Goal: Communication & Community: Answer question/provide support

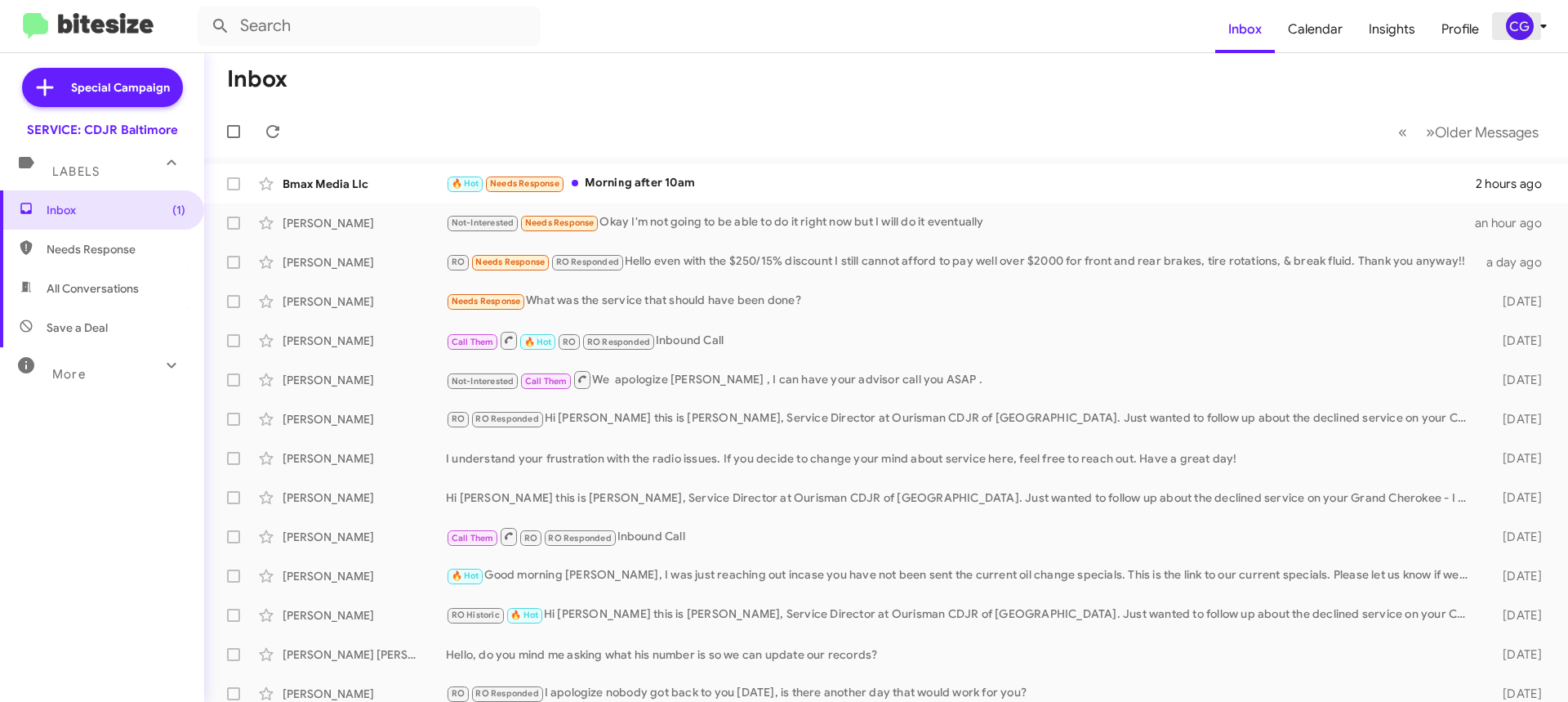
click at [1520, 26] on div "CG" at bounding box center [1520, 26] width 28 height 28
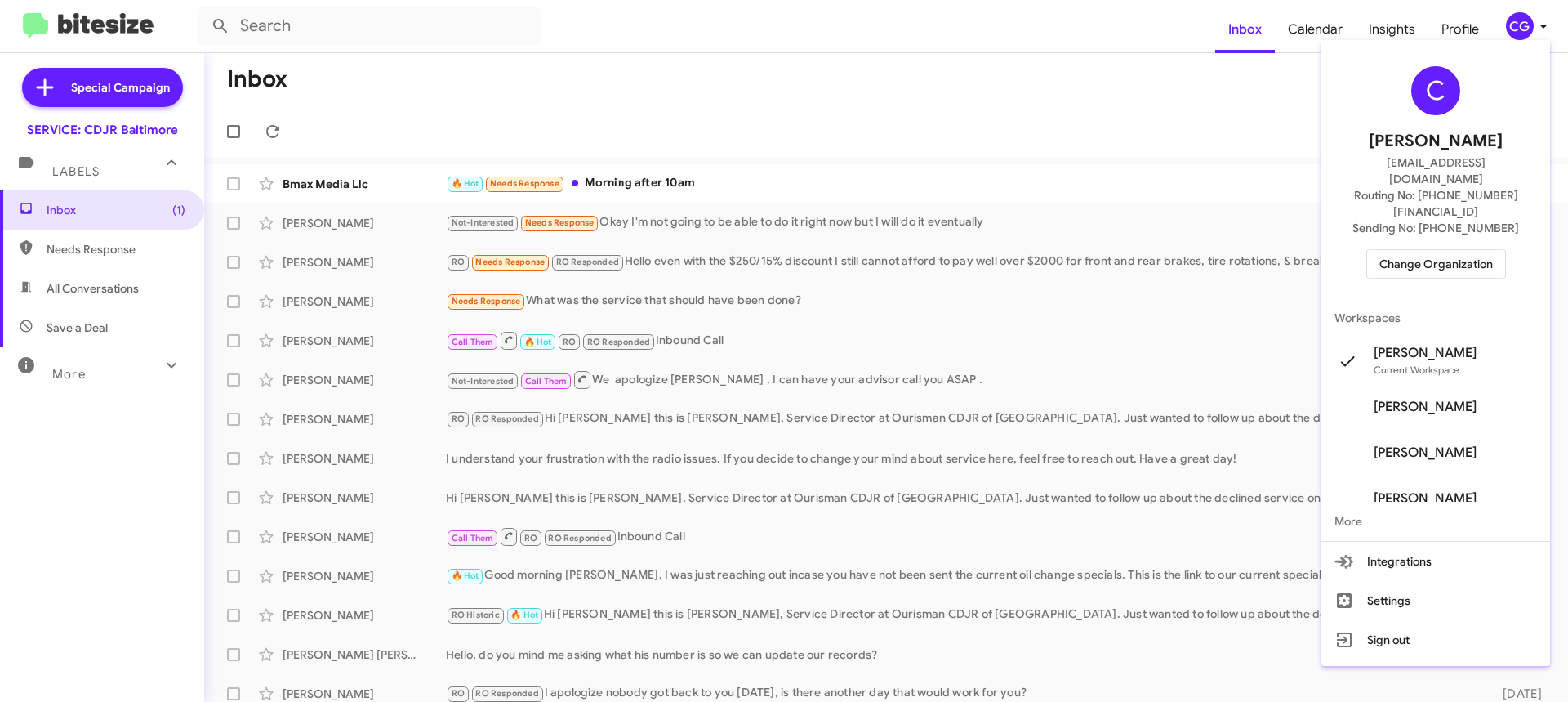
click at [1478, 250] on span "Change Organization" at bounding box center [1436, 263] width 113 height 28
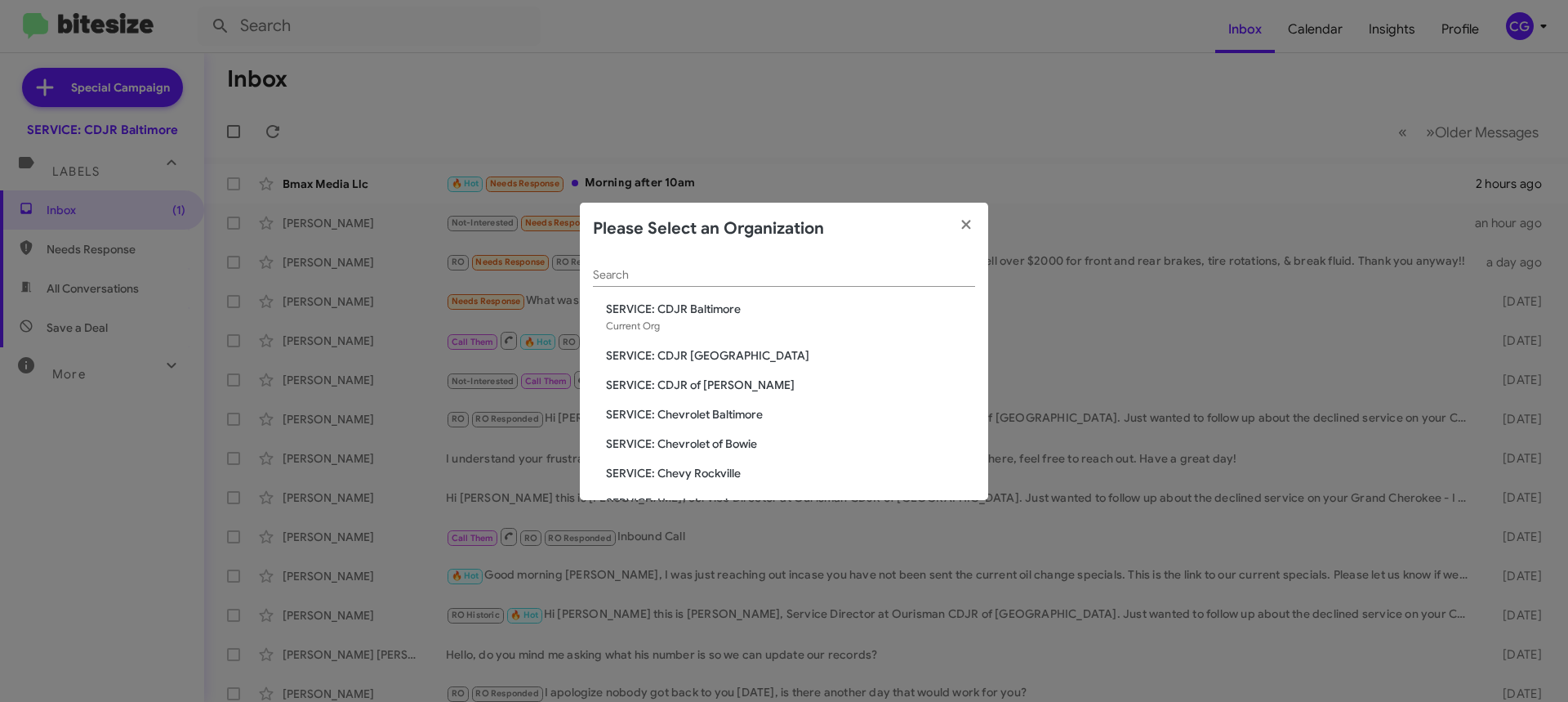
click at [715, 351] on span "SERVICE: CDJR Clarksville" at bounding box center [790, 355] width 369 height 16
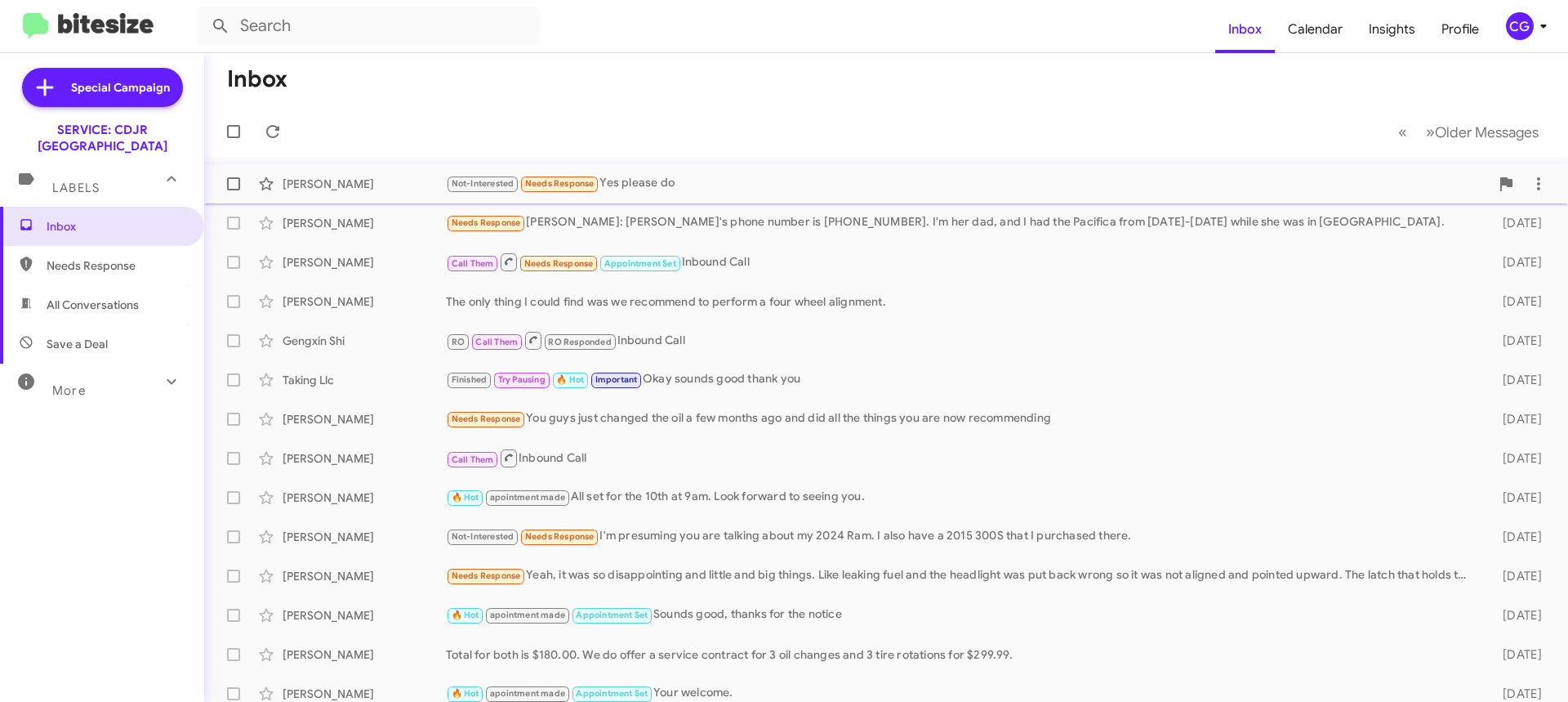
click at [526, 197] on div "[PERSON_NAME] Not-Interested Needs Response Yes please do 2 hours ago" at bounding box center [885, 184] width 1338 height 32
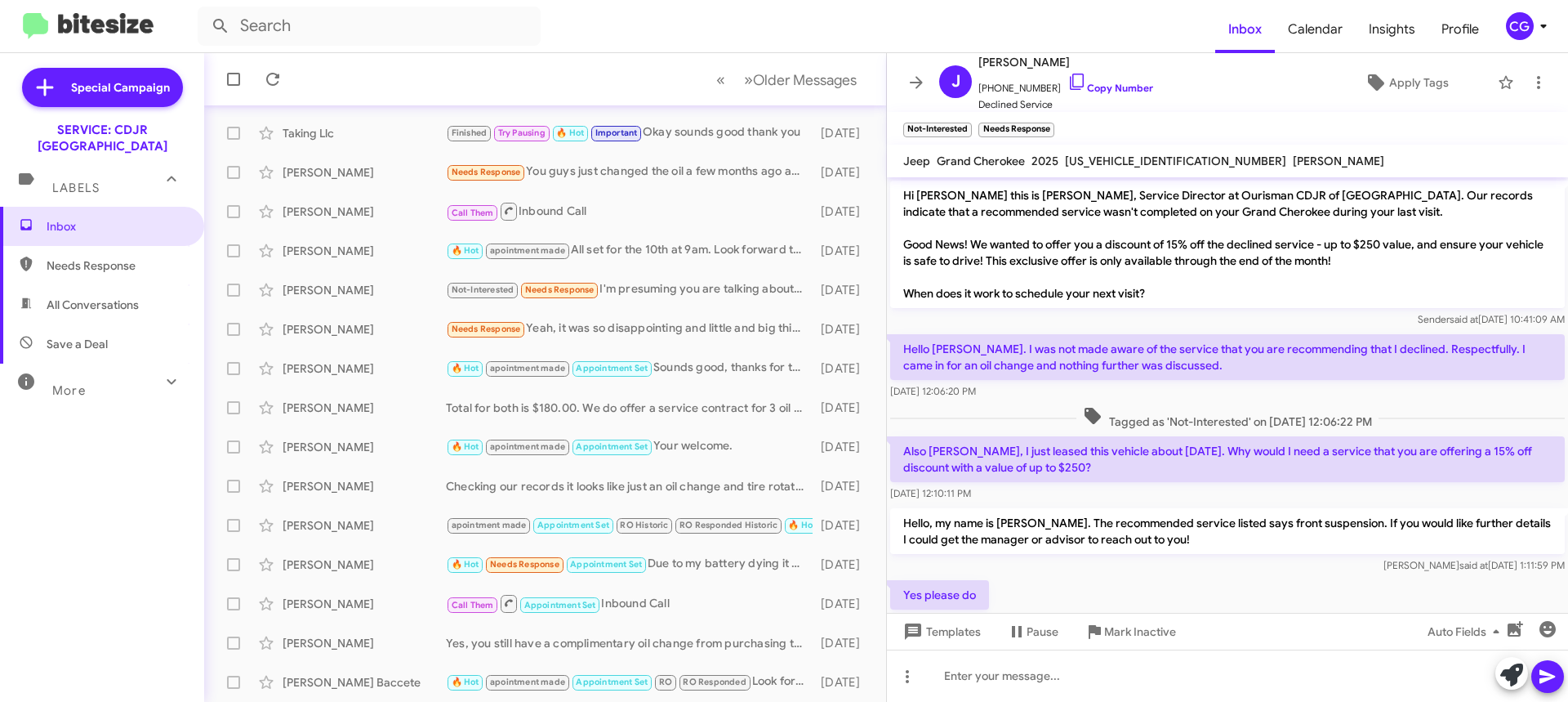
click at [1520, 28] on div "CG" at bounding box center [1520, 26] width 28 height 28
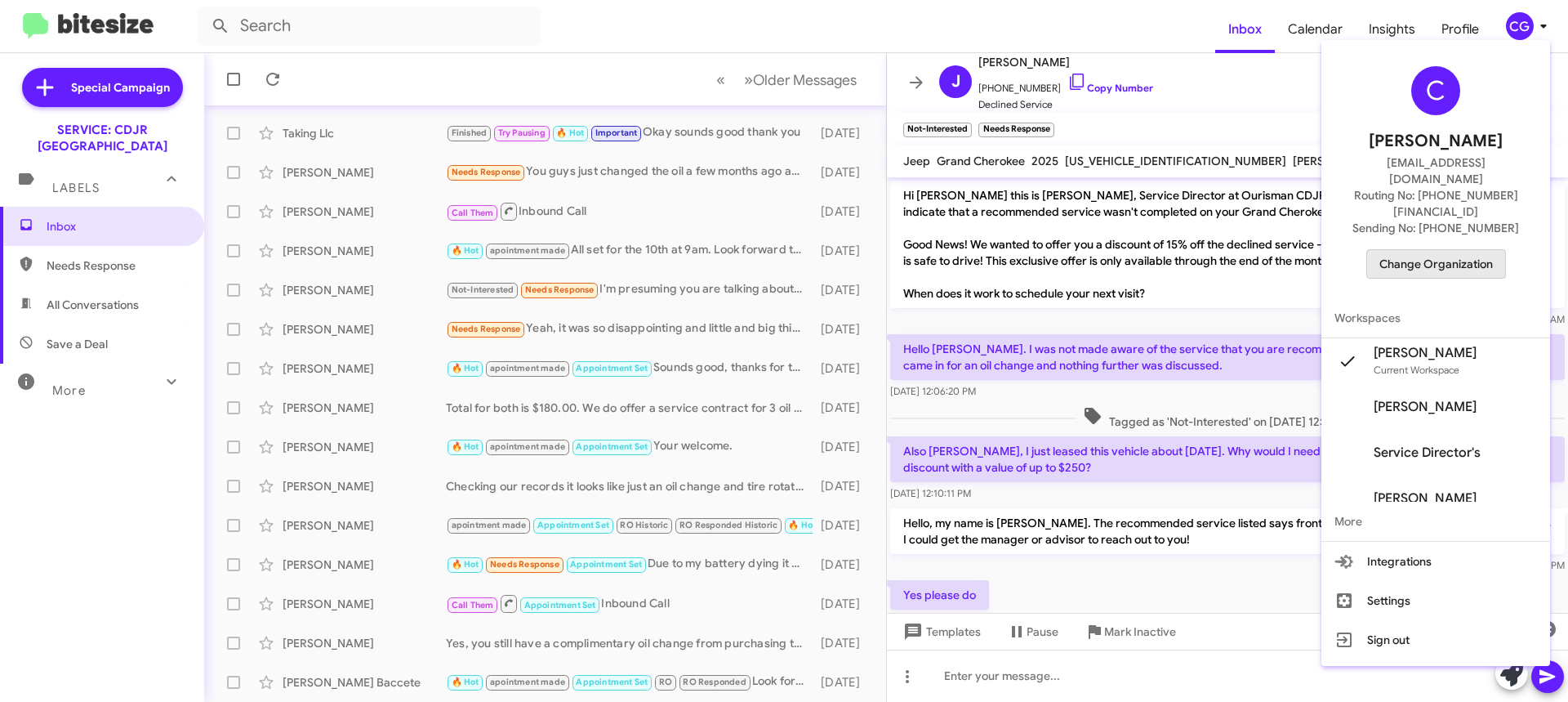
click at [1489, 250] on span "Change Organization" at bounding box center [1436, 263] width 113 height 28
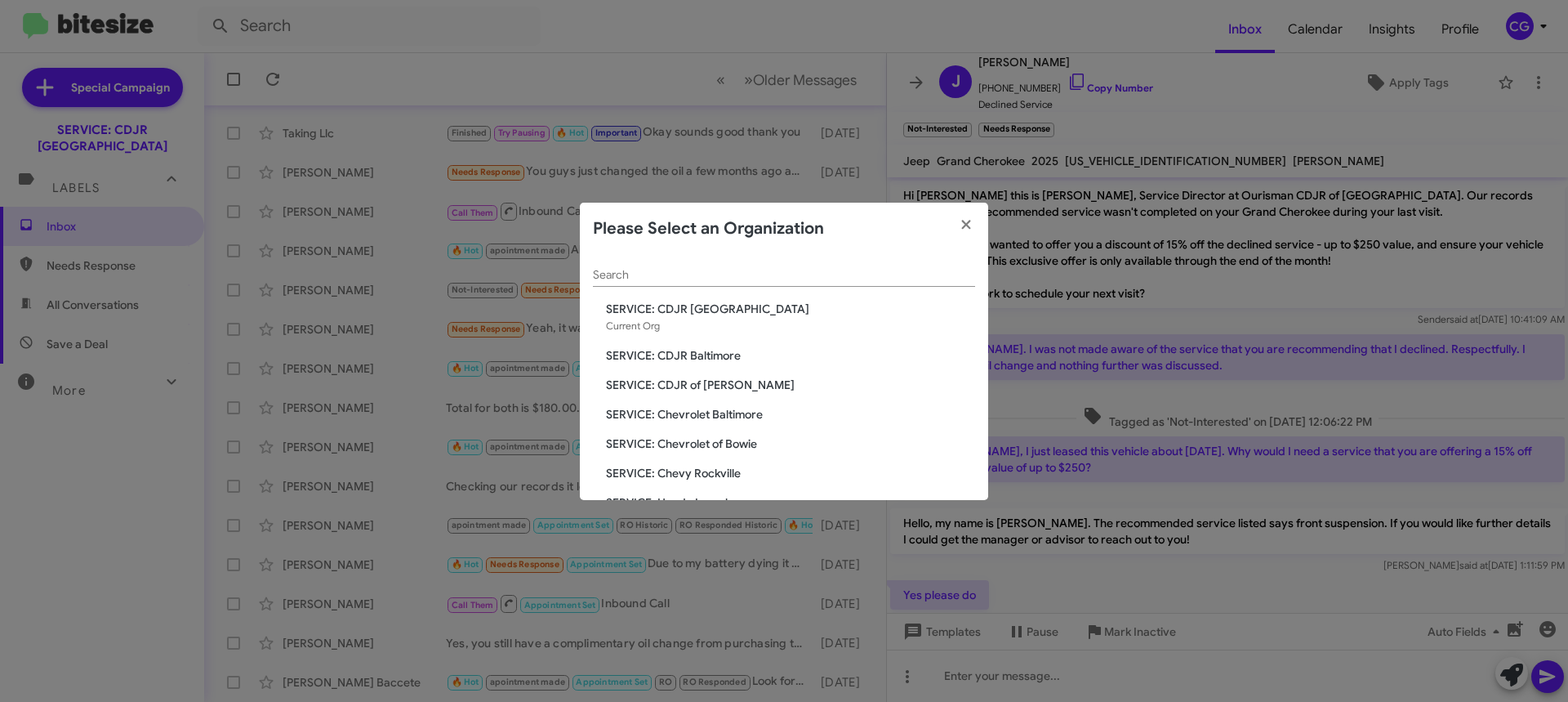
click at [737, 357] on span "SERVICE: CDJR Baltimore" at bounding box center [790, 355] width 369 height 16
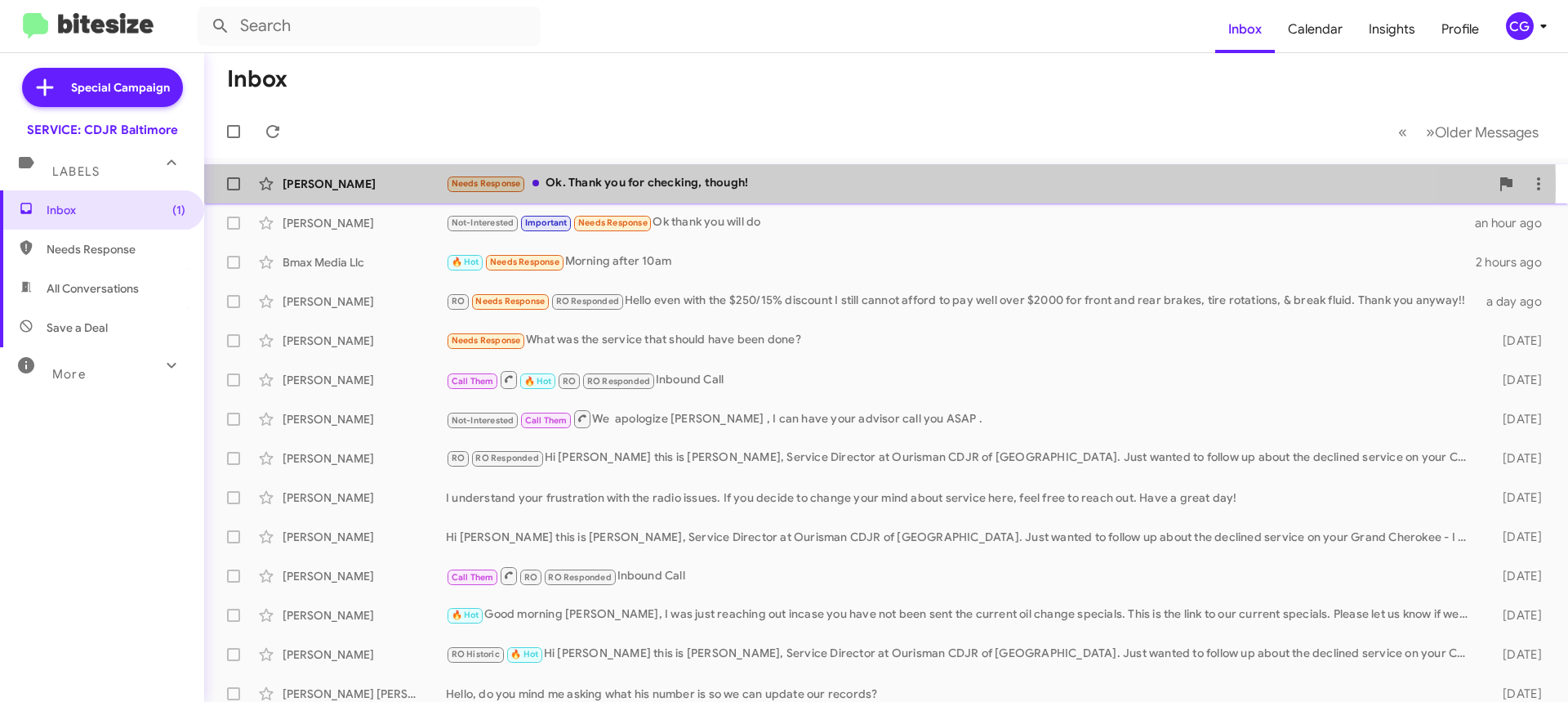
click at [772, 186] on div "Needs Response Ok. Thank you for checking, though!" at bounding box center [968, 184] width 1044 height 19
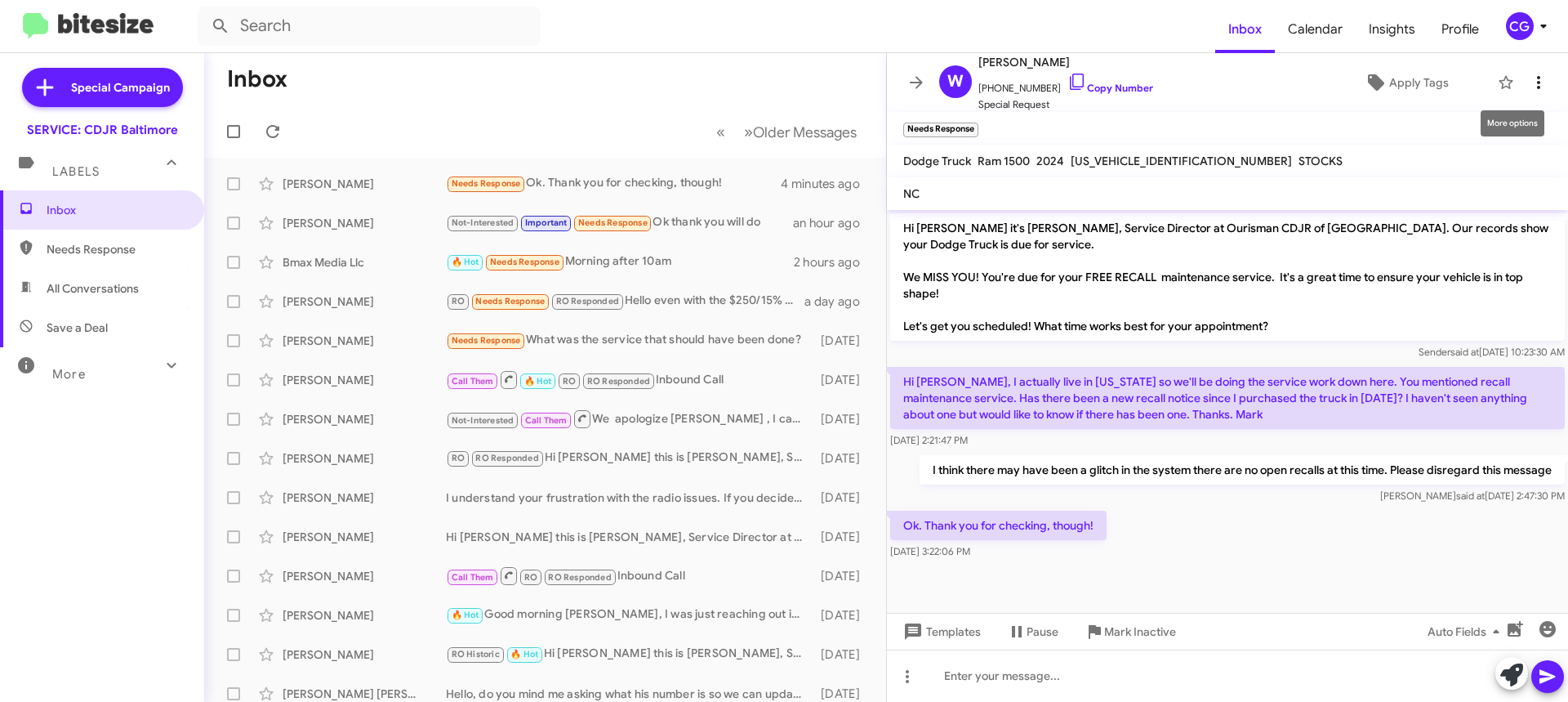
click at [1529, 82] on icon at bounding box center [1539, 82] width 20 height 20
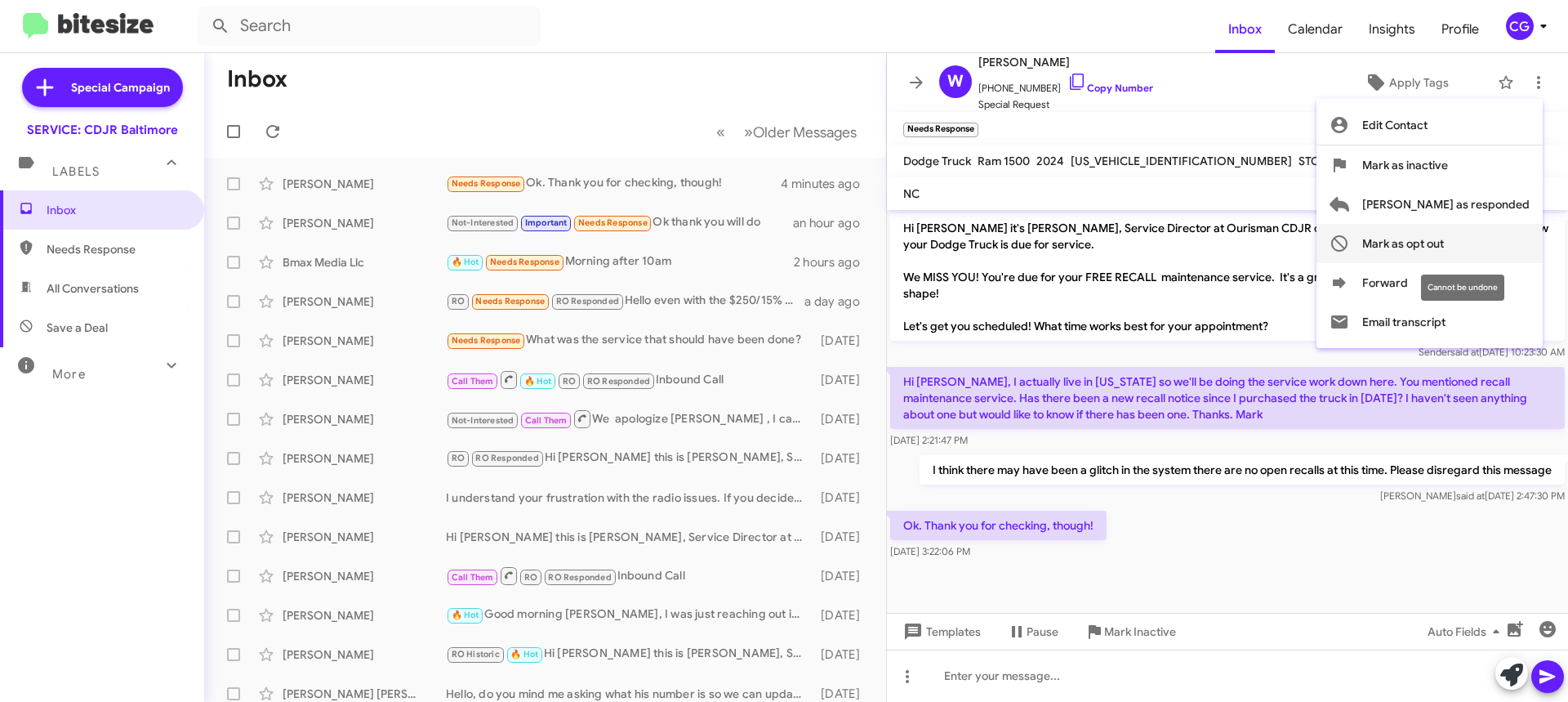
click at [1515, 244] on button "Mark as opt out" at bounding box center [1430, 243] width 226 height 39
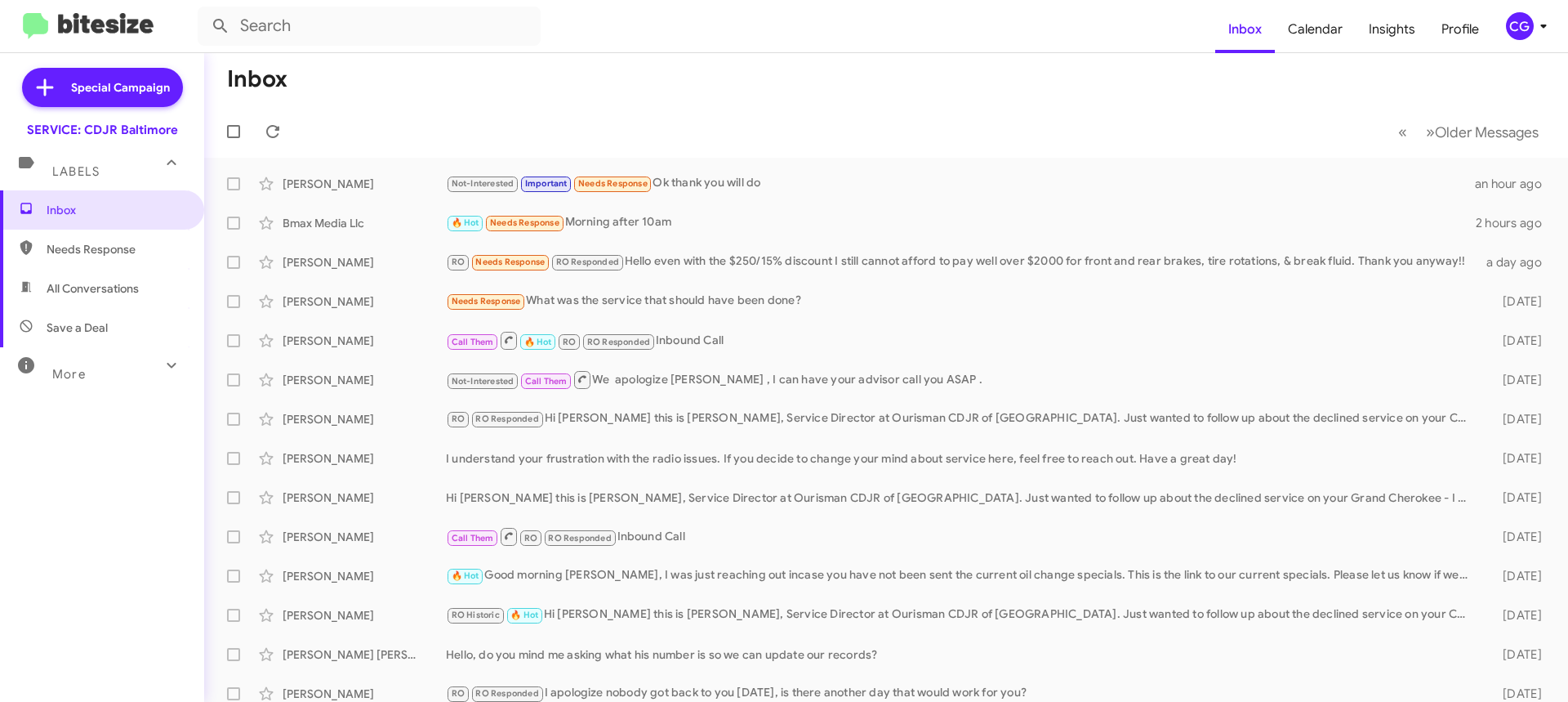
click at [1524, 33] on div "CG" at bounding box center [1520, 26] width 28 height 28
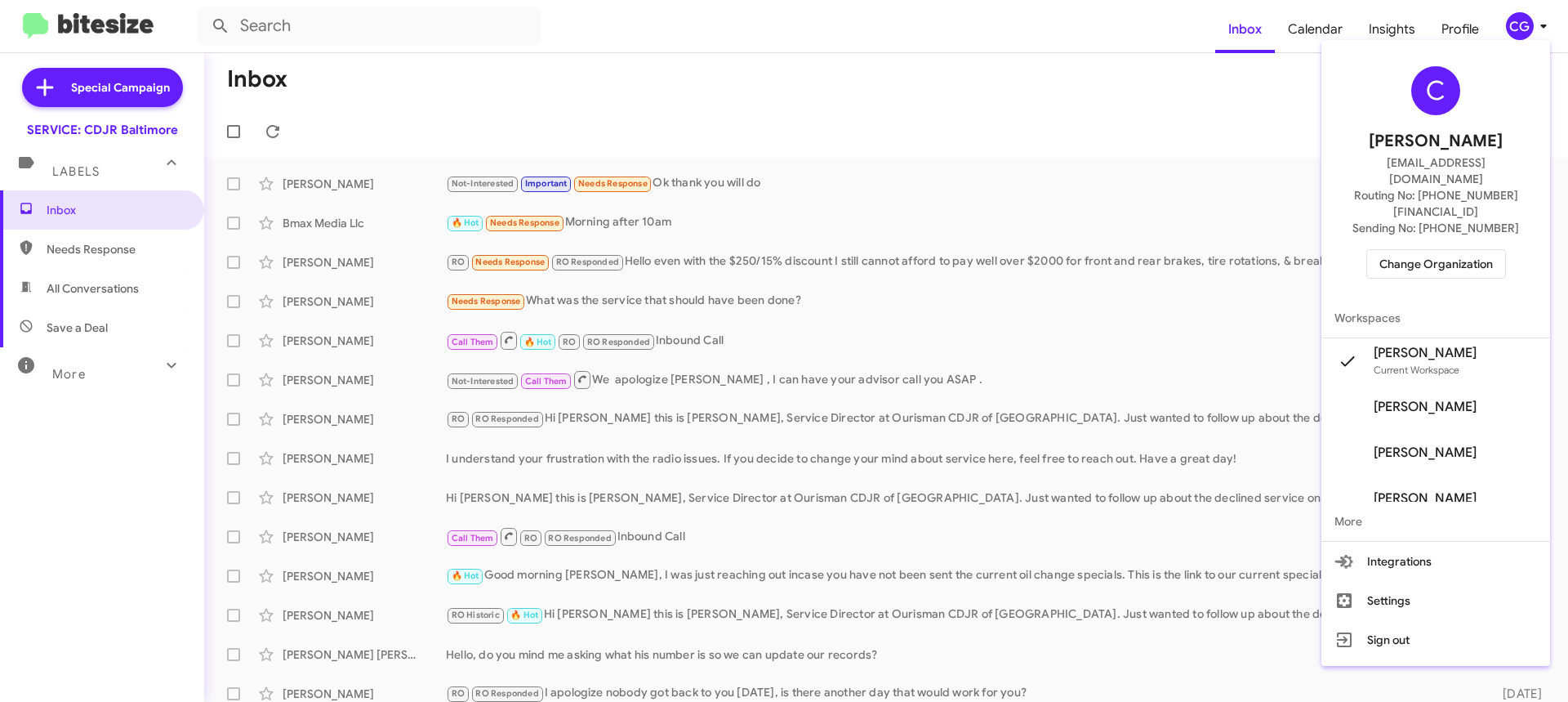
click at [1506, 249] on button "Change Organization" at bounding box center [1436, 263] width 140 height 29
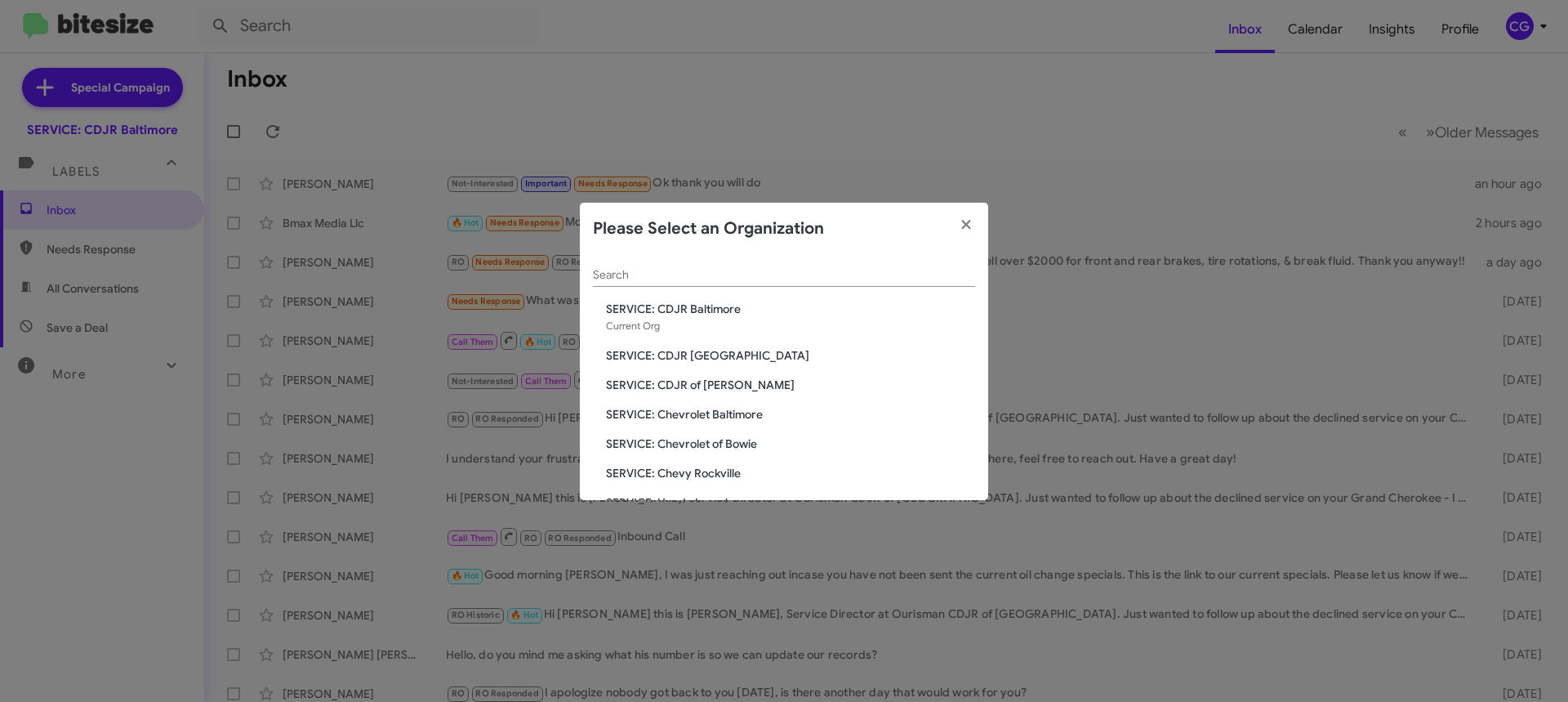
click at [745, 341] on div "Search SERVICE: CDJR Baltimore Current Org SERVICE: CDJR Clarksville SERVICE: C…" at bounding box center [784, 378] width 408 height 245
click at [729, 353] on span "SERVICE: CDJR [GEOGRAPHIC_DATA]" at bounding box center [790, 355] width 369 height 16
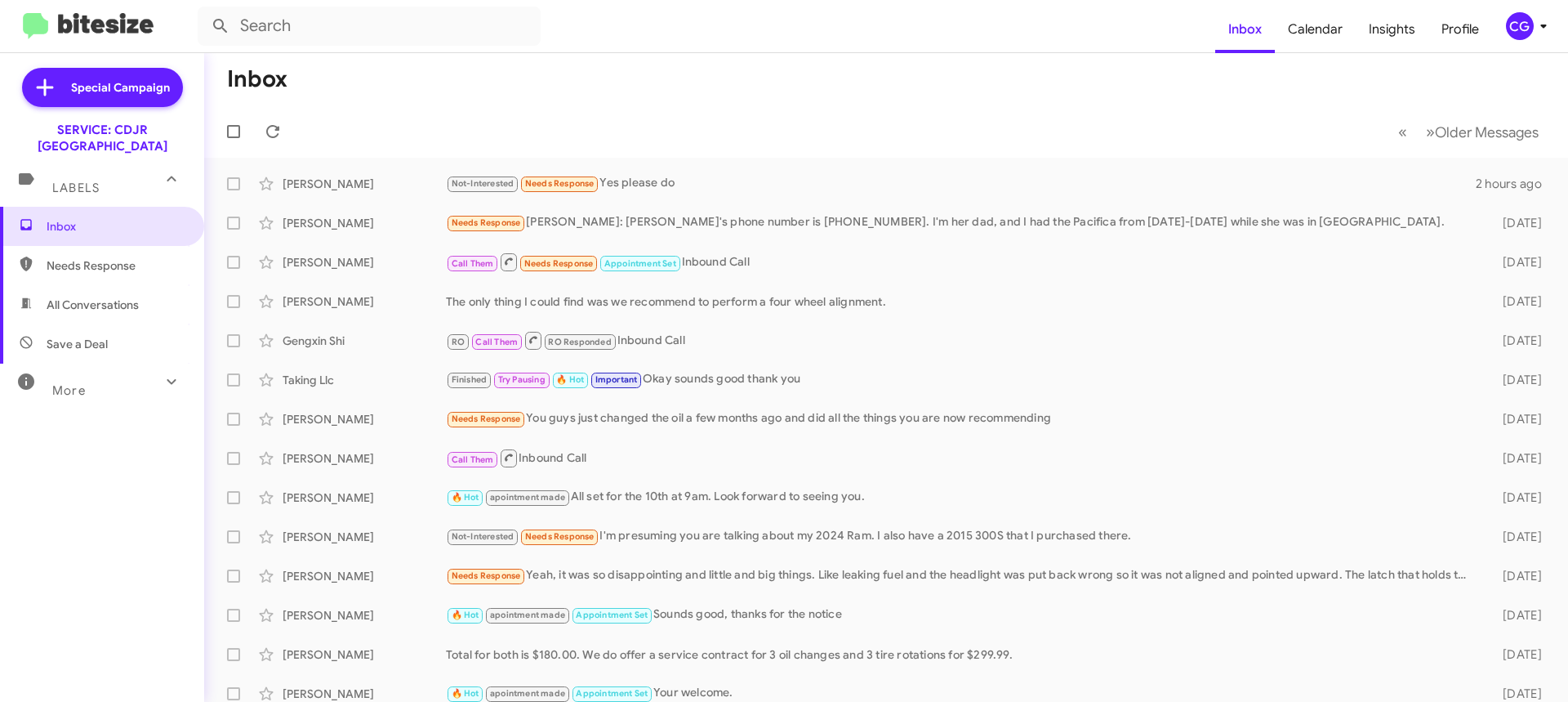
click at [1536, 22] on icon at bounding box center [1543, 26] width 20 height 20
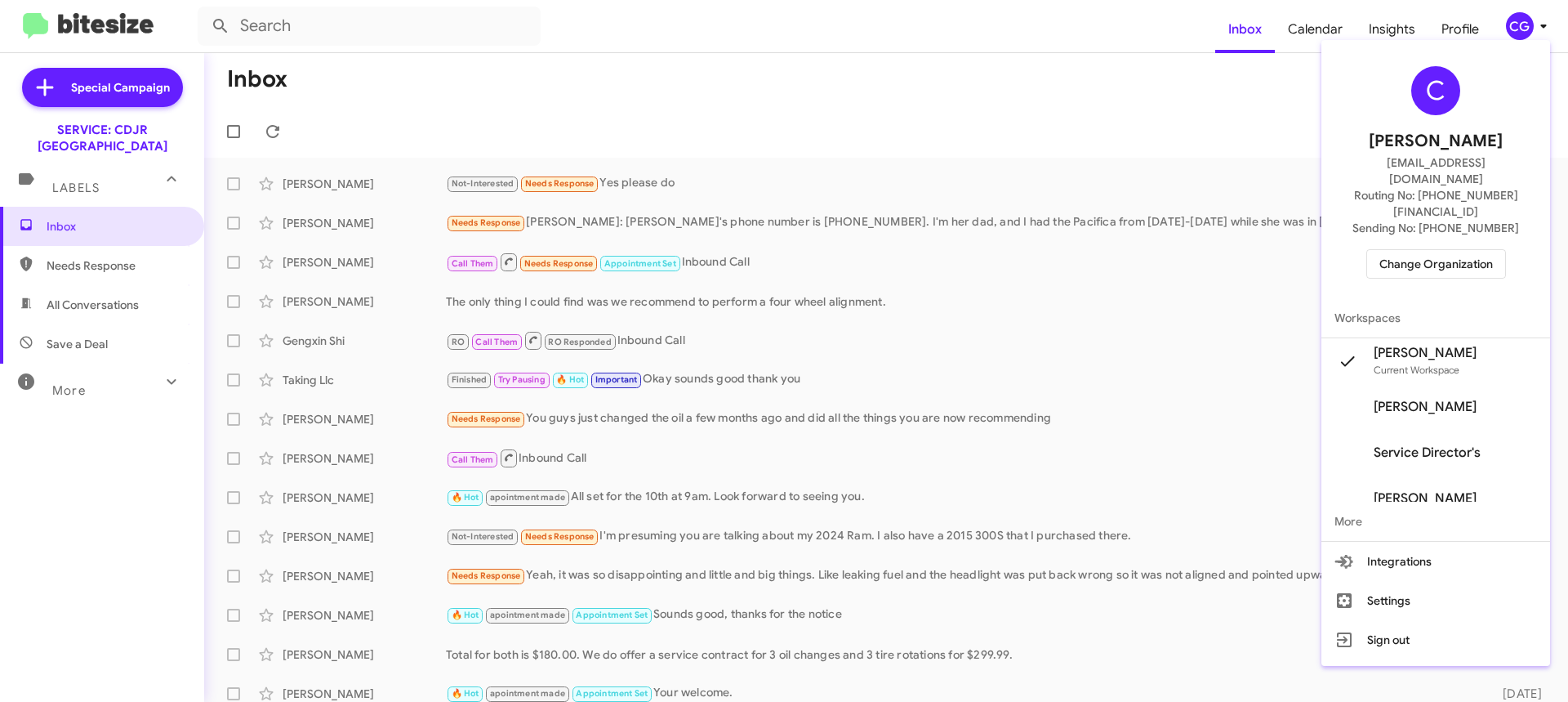
click at [1459, 250] on span "Change Organization" at bounding box center [1436, 263] width 113 height 28
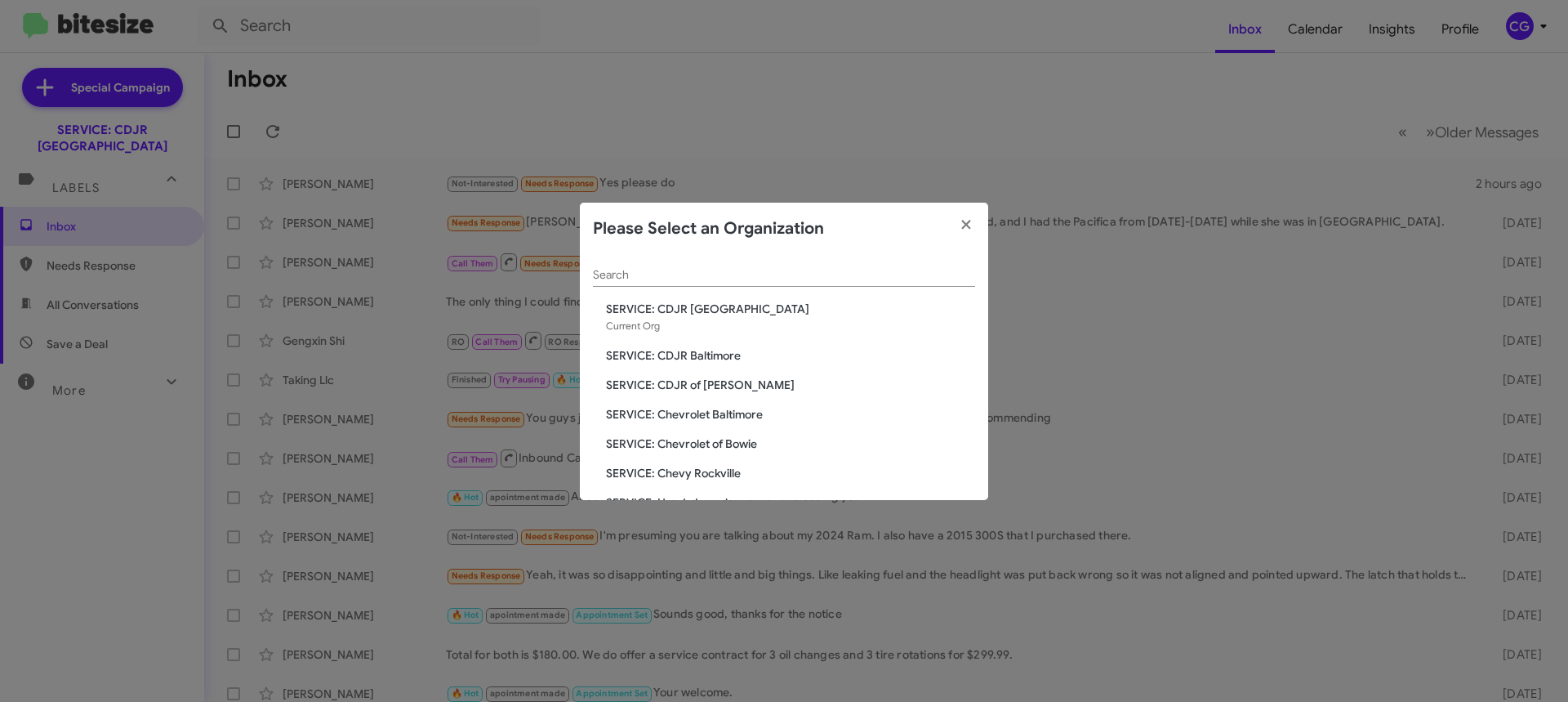
click at [726, 394] on div "Search SERVICE: CDJR Clarksville Current Org SERVICE: CDJR Baltimore SERVICE: C…" at bounding box center [784, 378] width 408 height 245
click at [726, 386] on span "SERVICE: CDJR of [PERSON_NAME]" at bounding box center [790, 384] width 369 height 16
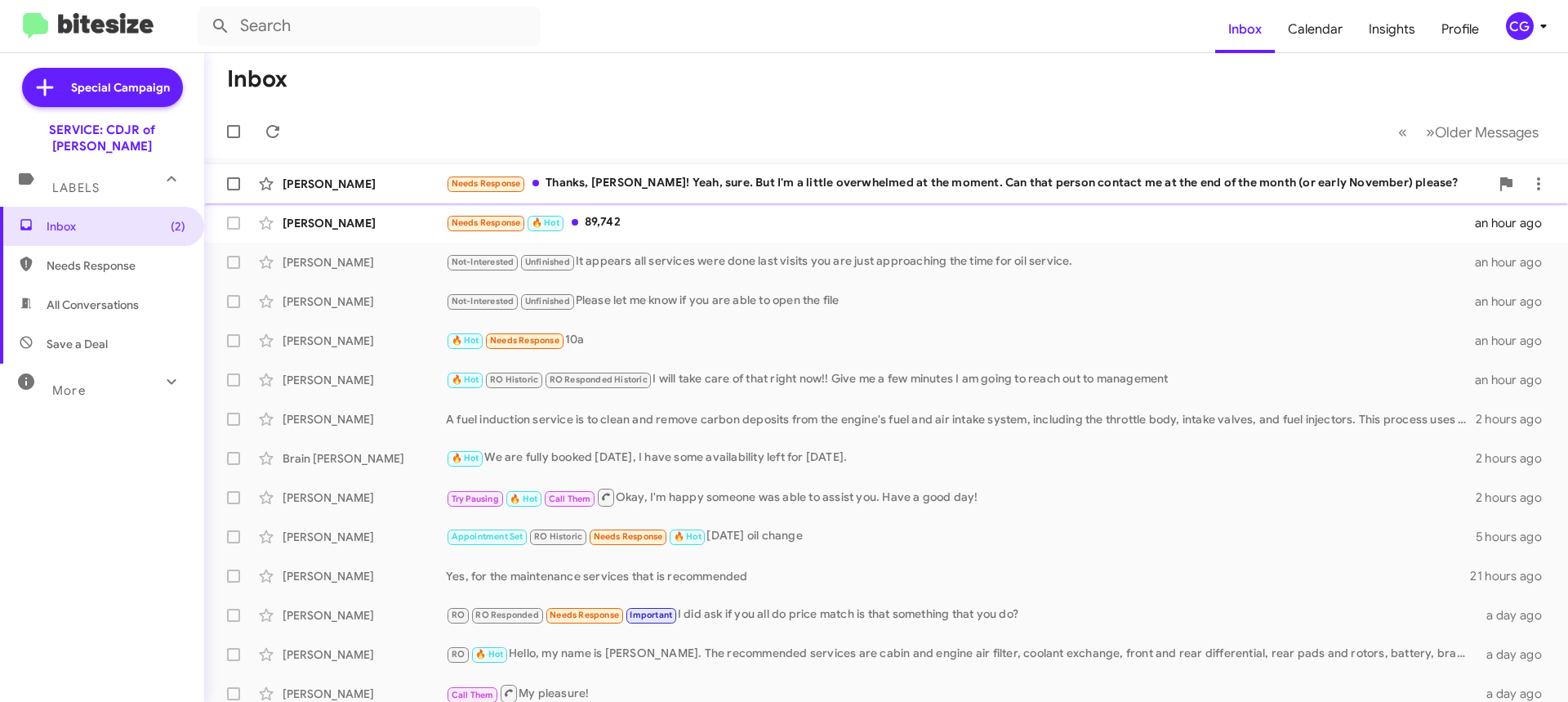
click at [725, 166] on span "[PERSON_NAME] Needs Response Thanks, [PERSON_NAME]! Yeah, sure. But I'm a littl…" at bounding box center [886, 184] width 1364 height 39
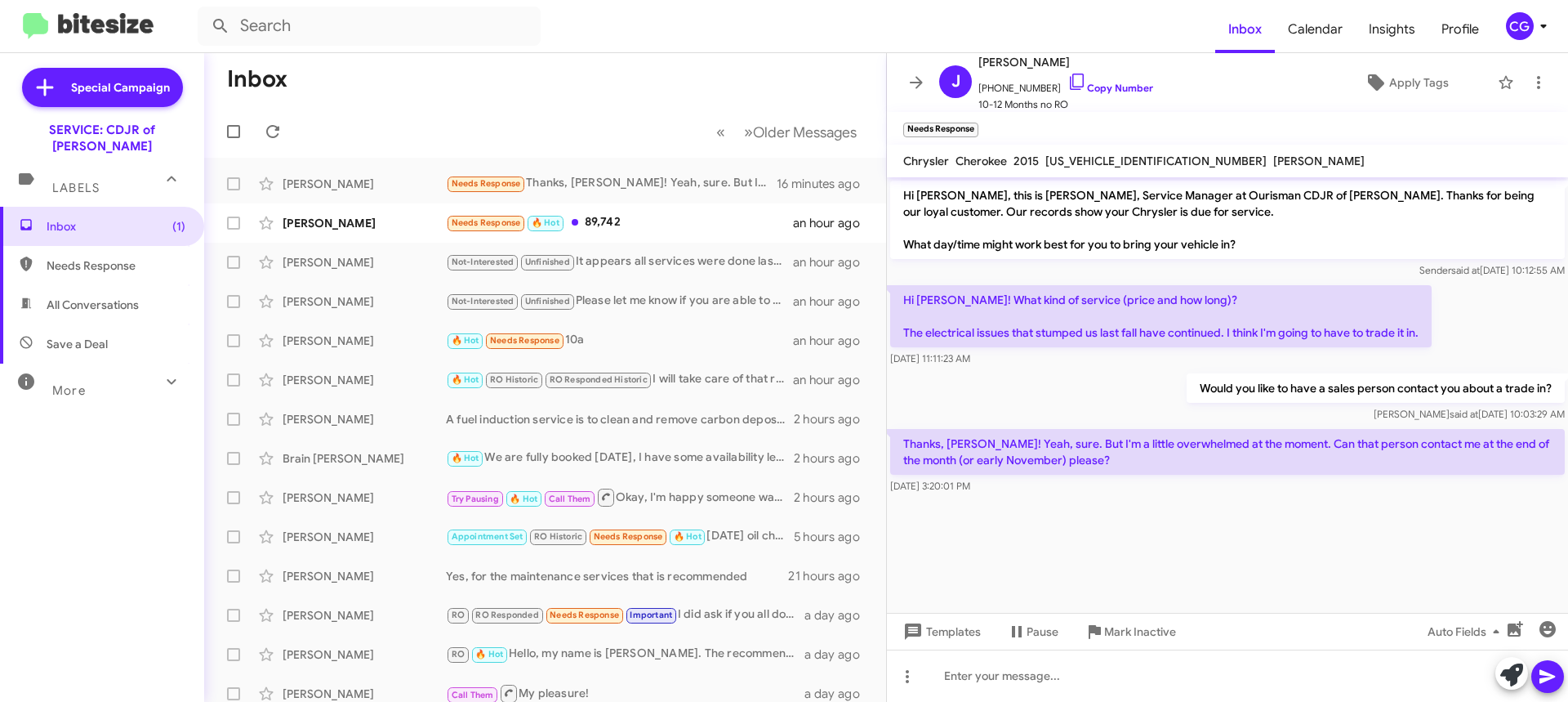
click at [1539, 28] on icon at bounding box center [1543, 26] width 20 height 20
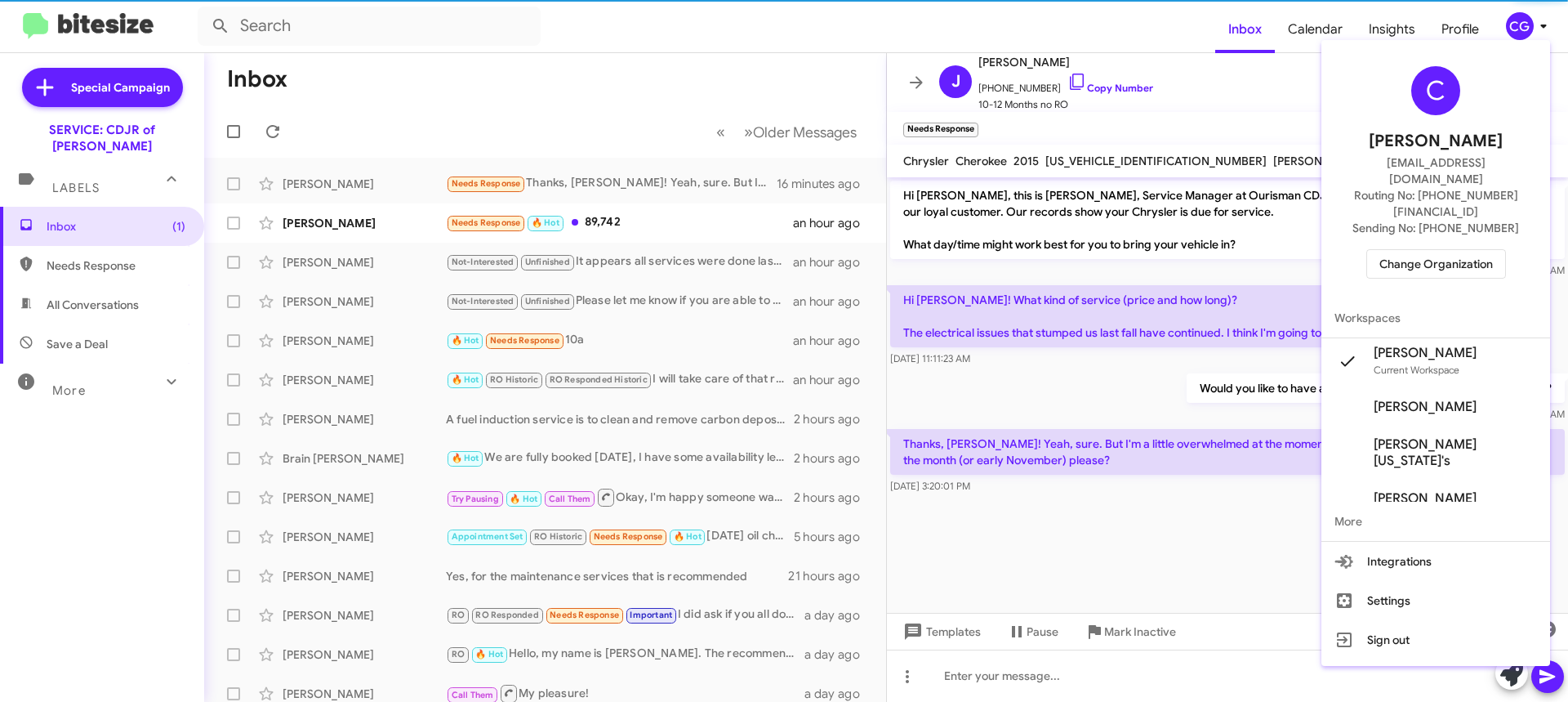
click at [1457, 250] on span "Change Organization" at bounding box center [1436, 263] width 113 height 28
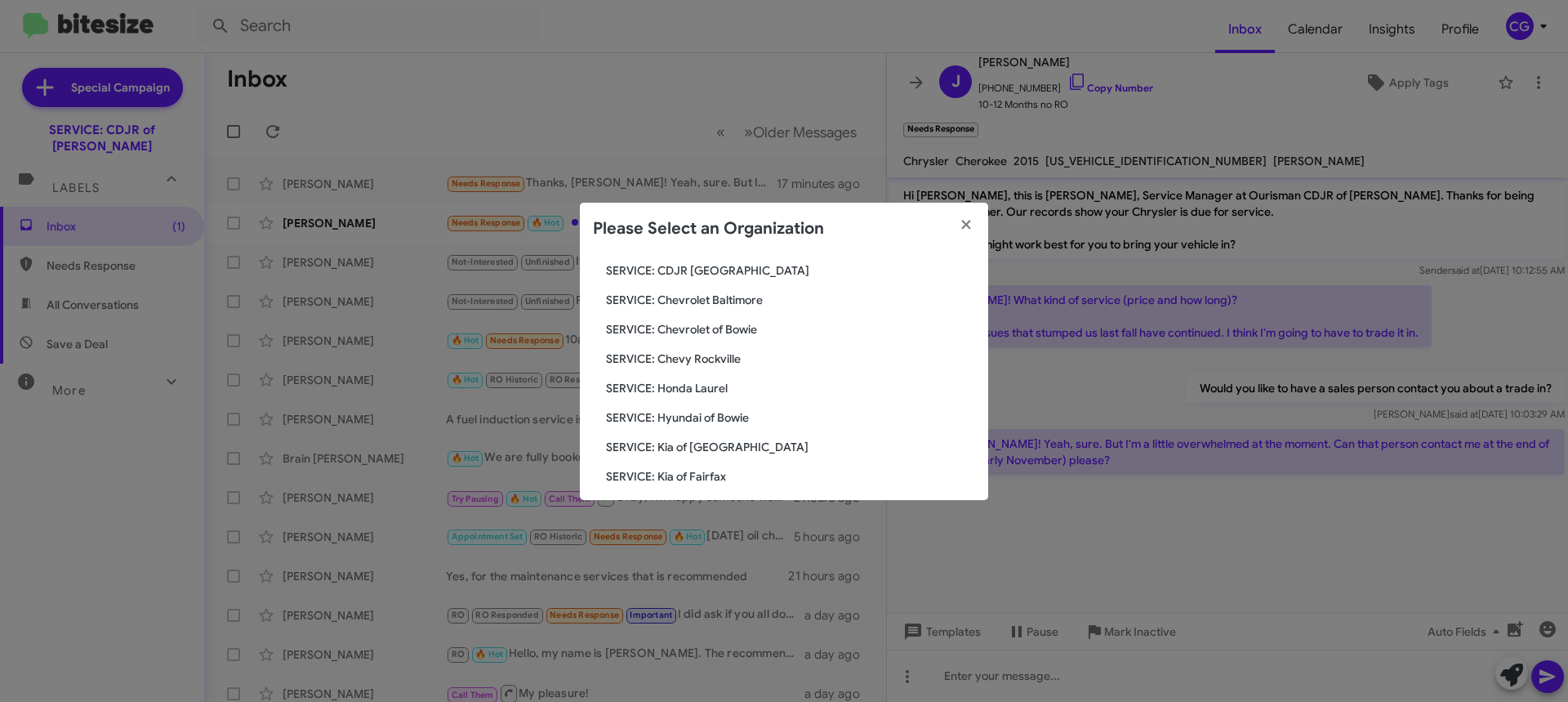
scroll to position [302, 0]
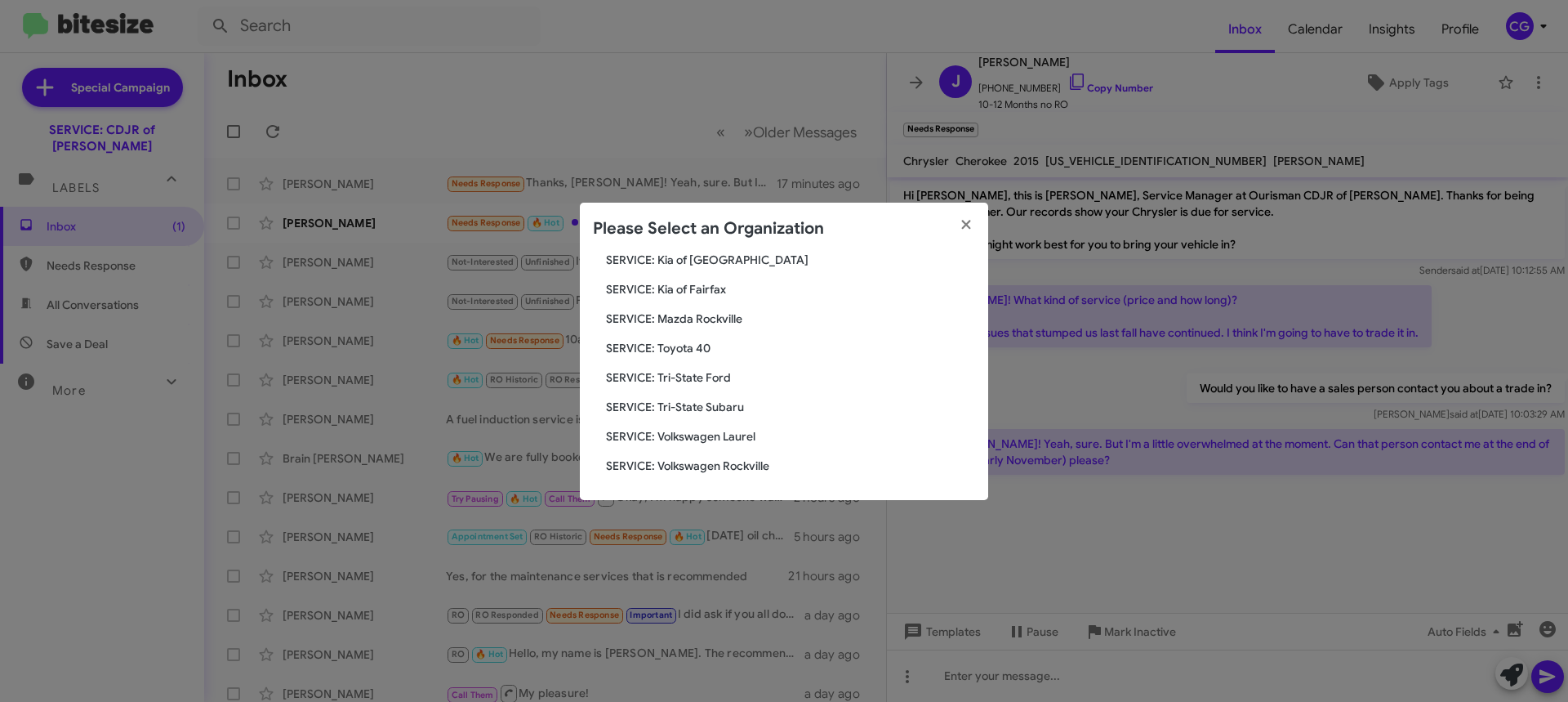
click at [707, 315] on span "SERVICE: Mazda Rockville" at bounding box center [790, 318] width 369 height 16
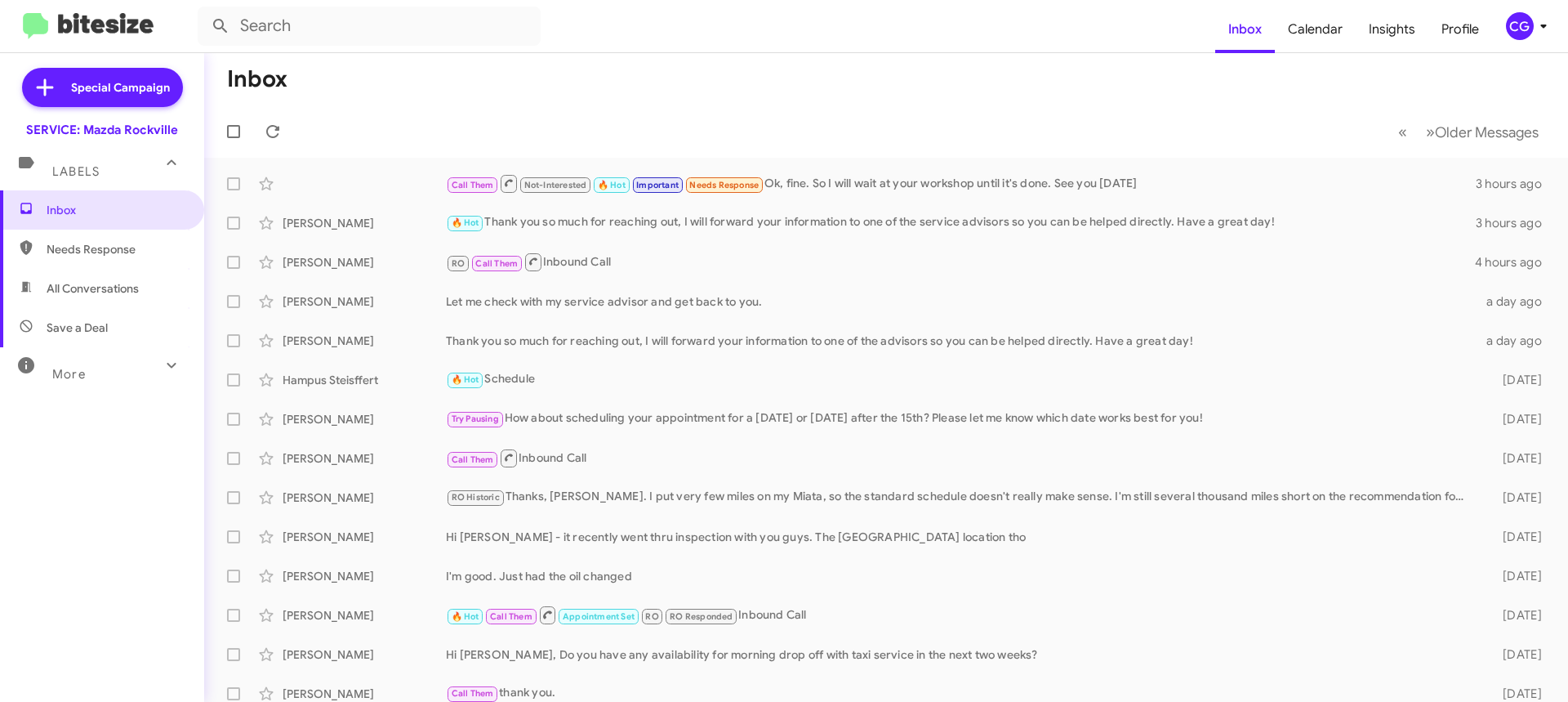
click at [1543, 26] on icon at bounding box center [1543, 26] width 20 height 20
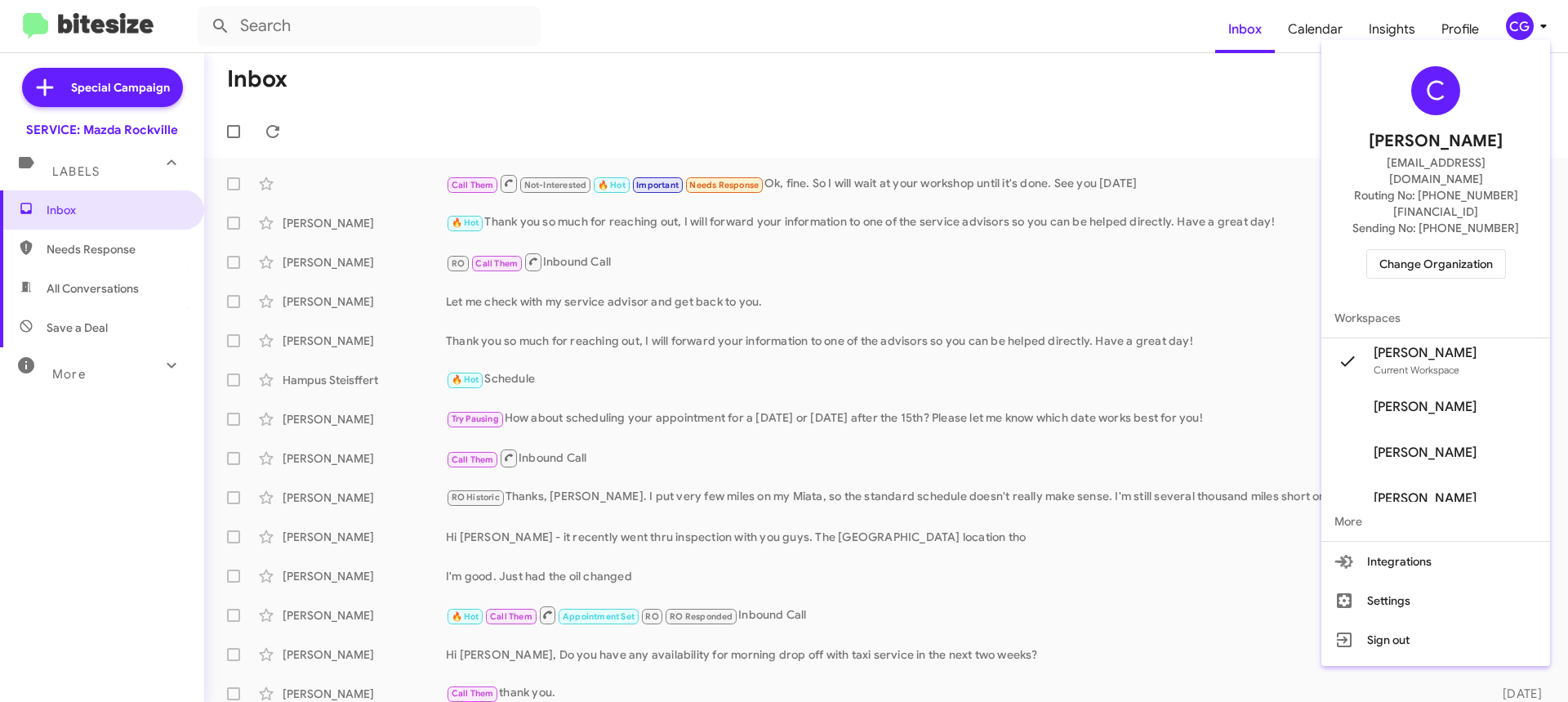
click at [1473, 250] on span "Change Organization" at bounding box center [1436, 263] width 113 height 28
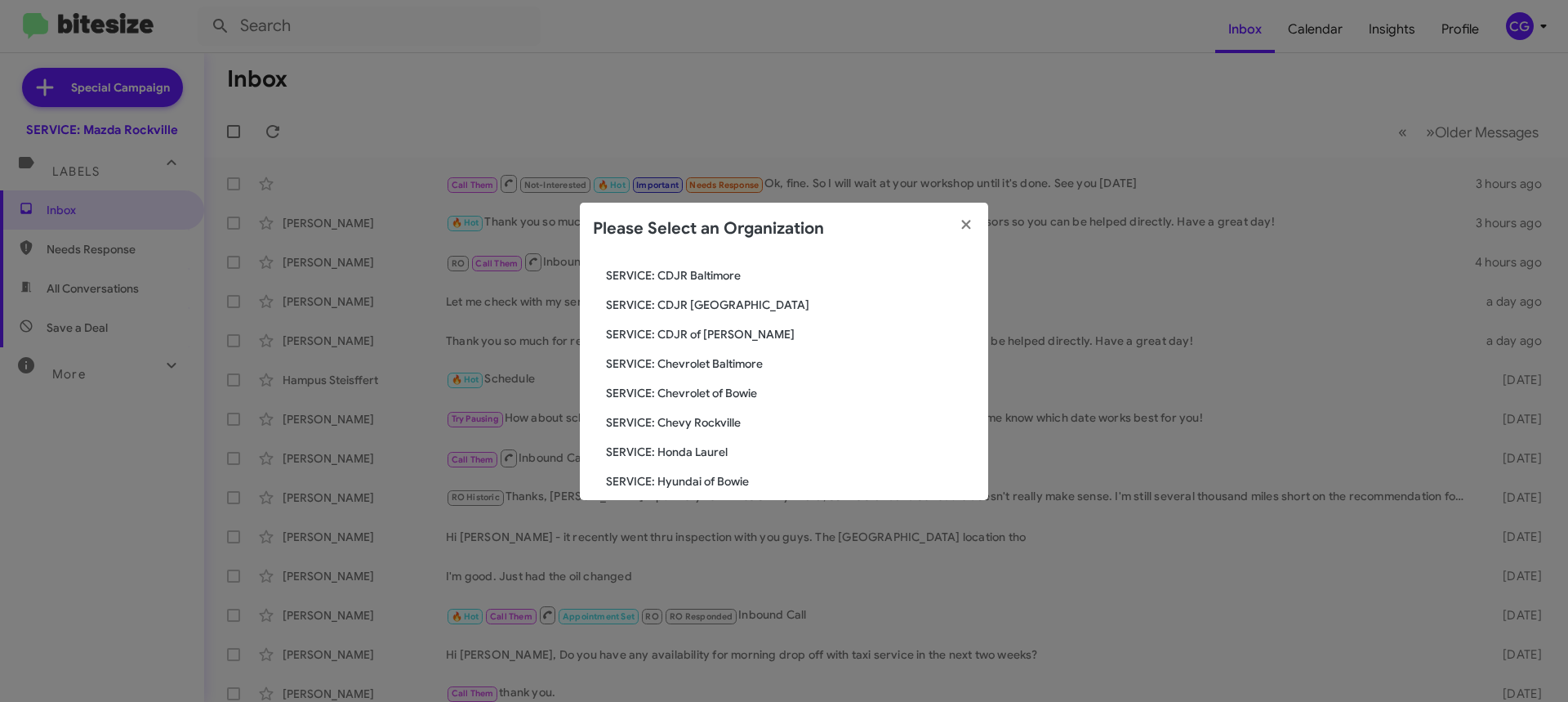
scroll to position [56, 0]
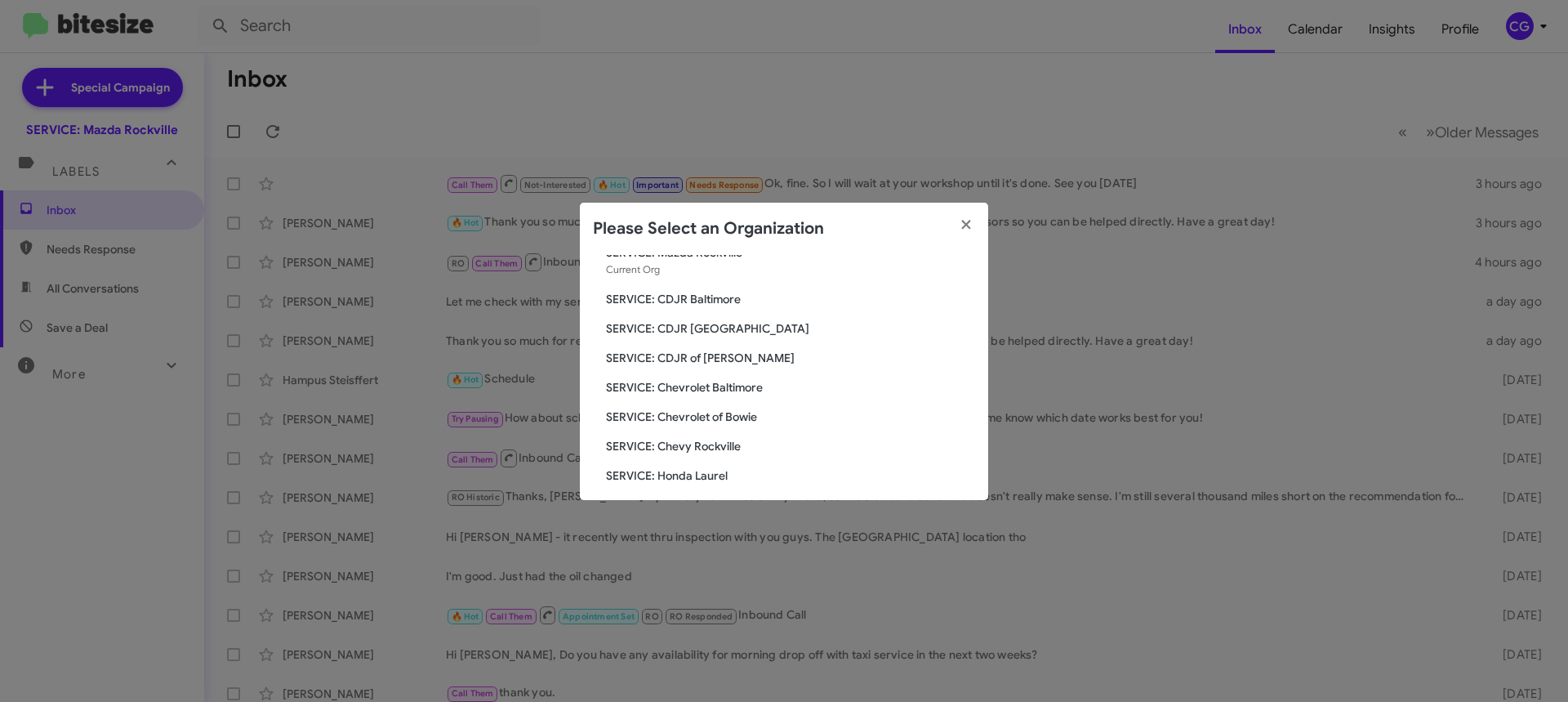
click at [733, 383] on span "SERVICE: Chevrolet Baltimore" at bounding box center [790, 387] width 369 height 16
click at [751, 389] on span "SERVICE: Chevrolet Baltimore" at bounding box center [790, 387] width 369 height 16
click at [752, 389] on span "SERVICE: Chevrolet Baltimore" at bounding box center [790, 387] width 369 height 16
click at [745, 395] on span "SERVICE: Chevrolet Baltimore" at bounding box center [790, 387] width 369 height 16
click at [715, 384] on span "SERVICE: Chevrolet Baltimore" at bounding box center [790, 387] width 369 height 16
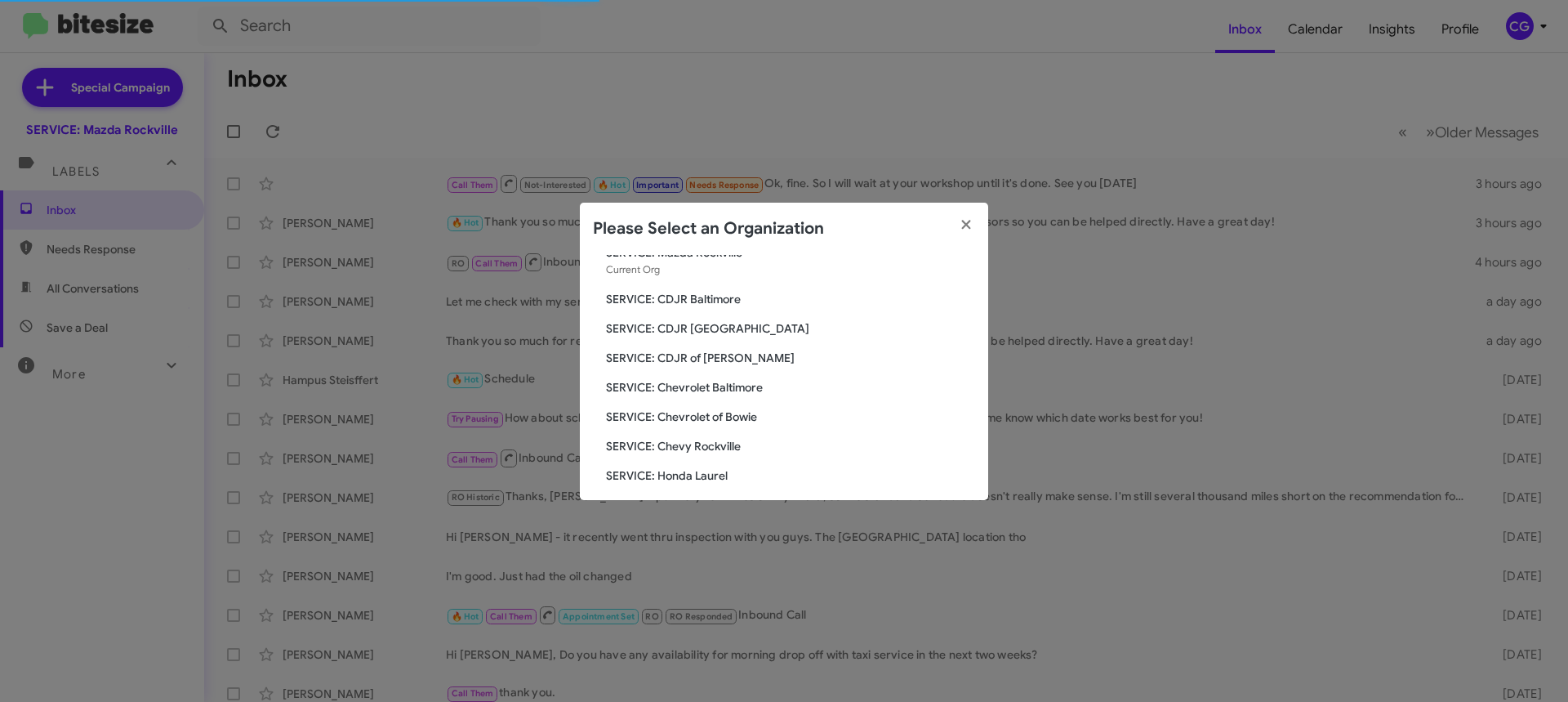
drag, startPoint x: 696, startPoint y: 385, endPoint x: 683, endPoint y: 399, distance: 19.1
click at [695, 386] on span "SERVICE: Chevrolet Baltimore" at bounding box center [790, 387] width 369 height 16
click at [688, 425] on div "Search SERVICE: Mazda Rockville Current Org SERVICE: CDJR Baltimore SERVICE: CD…" at bounding box center [784, 378] width 408 height 245
click at [699, 419] on span "SERVICE: Chevrolet of Bowie" at bounding box center [790, 416] width 369 height 16
click at [699, 418] on span "SERVICE: Chevrolet of Bowie" at bounding box center [790, 416] width 369 height 16
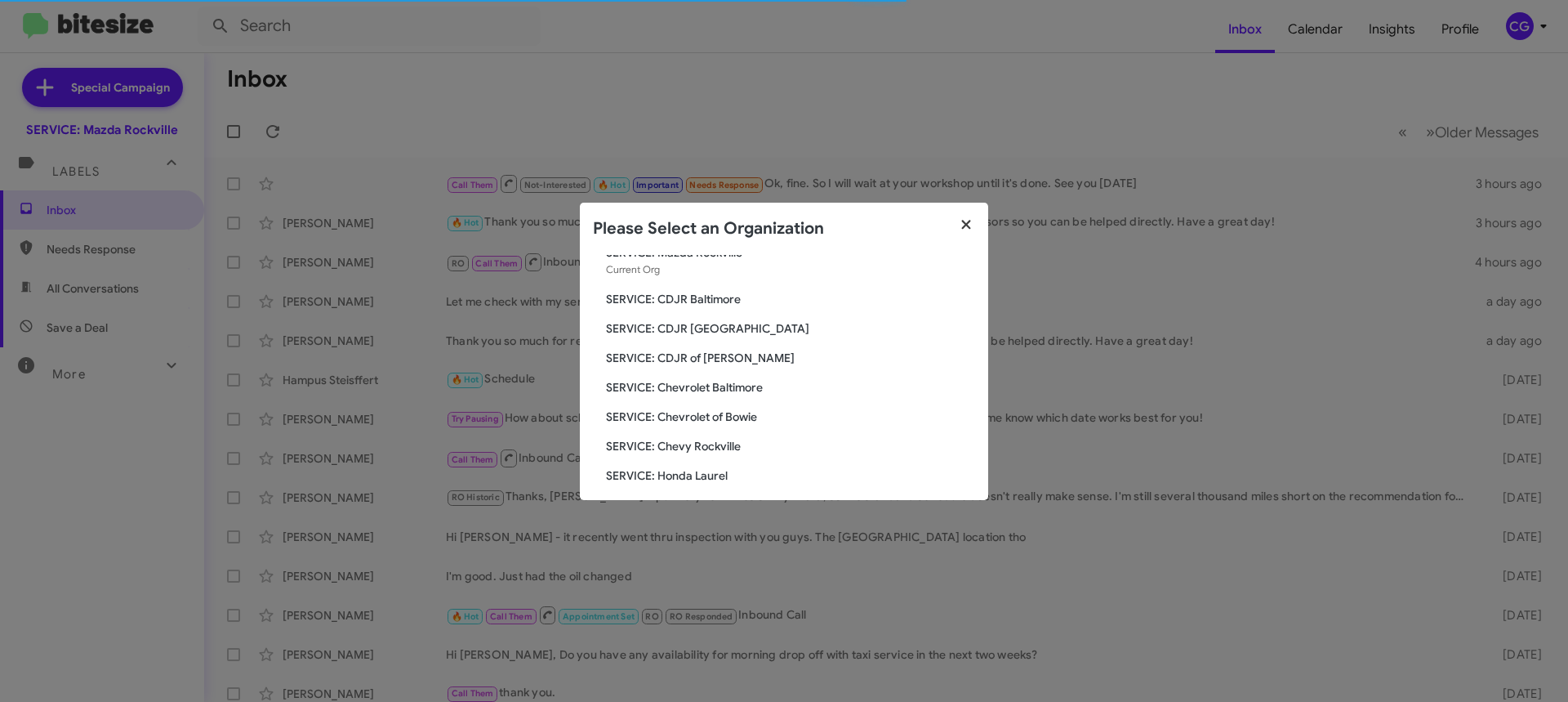
click at [964, 221] on icon "button" at bounding box center [967, 224] width 19 height 14
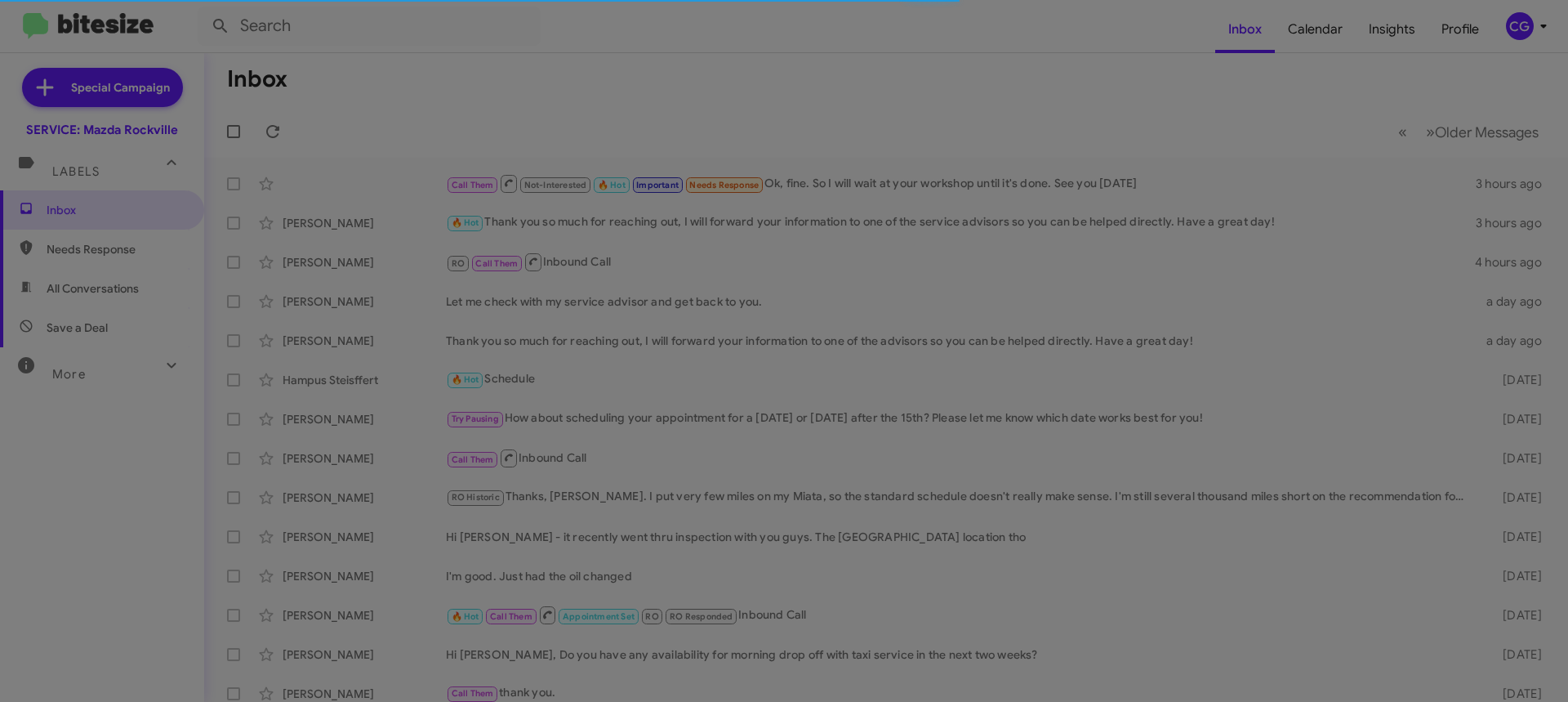
click at [1113, 191] on modal-container "Please Select an Organization Search SERVICE: Mazda Rockville Current Org SERVI…" at bounding box center [784, 351] width 1568 height 702
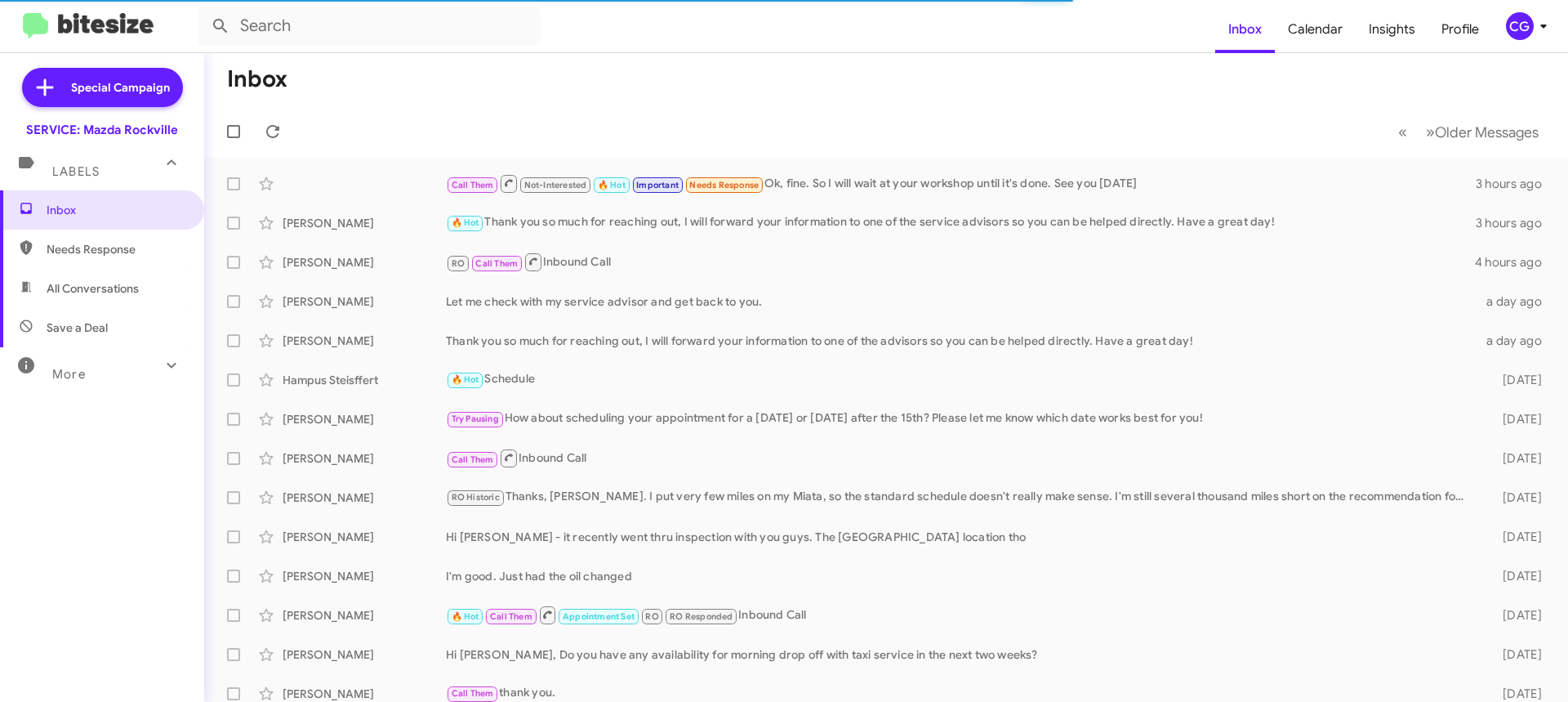
click at [1518, 23] on div "CG" at bounding box center [1520, 26] width 28 height 28
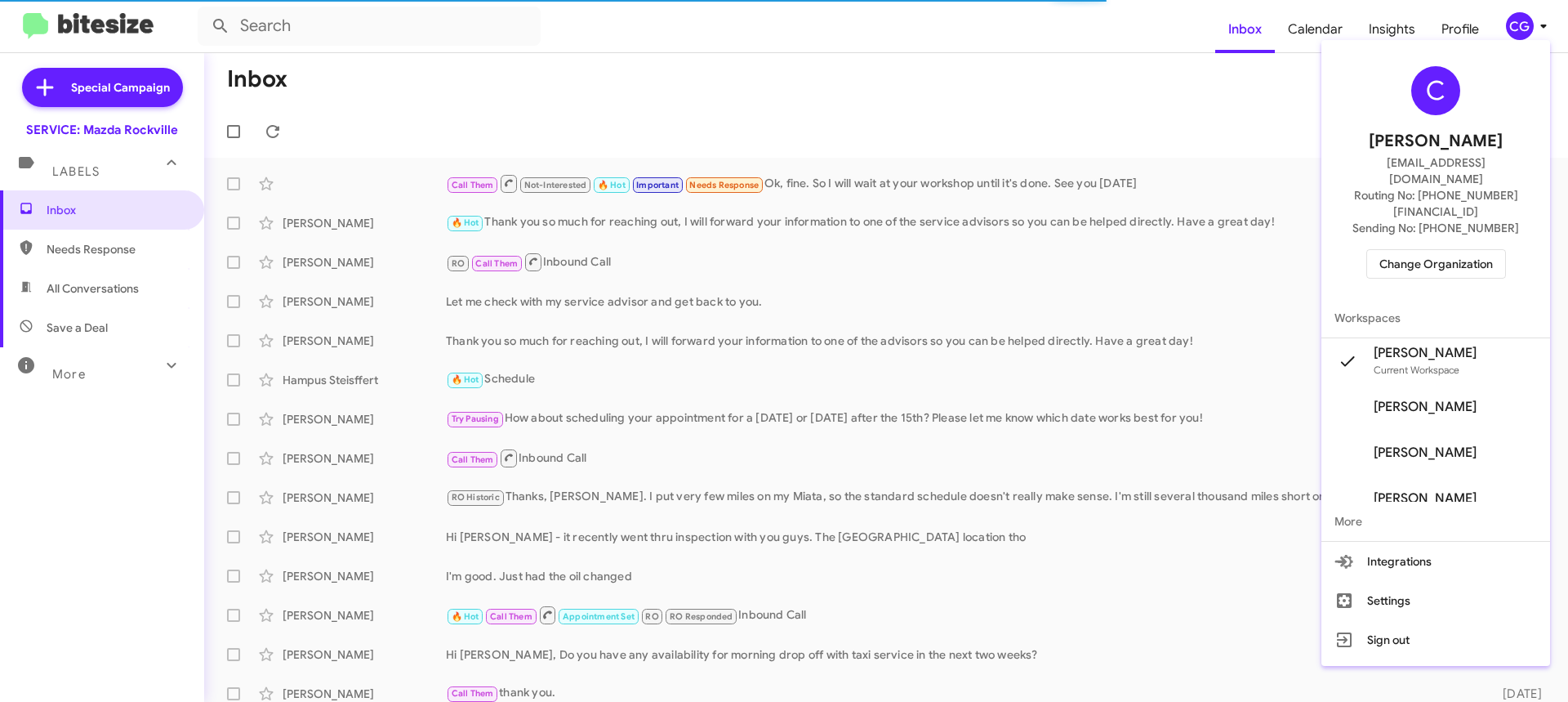
click at [1428, 250] on span "Change Organization" at bounding box center [1436, 263] width 113 height 28
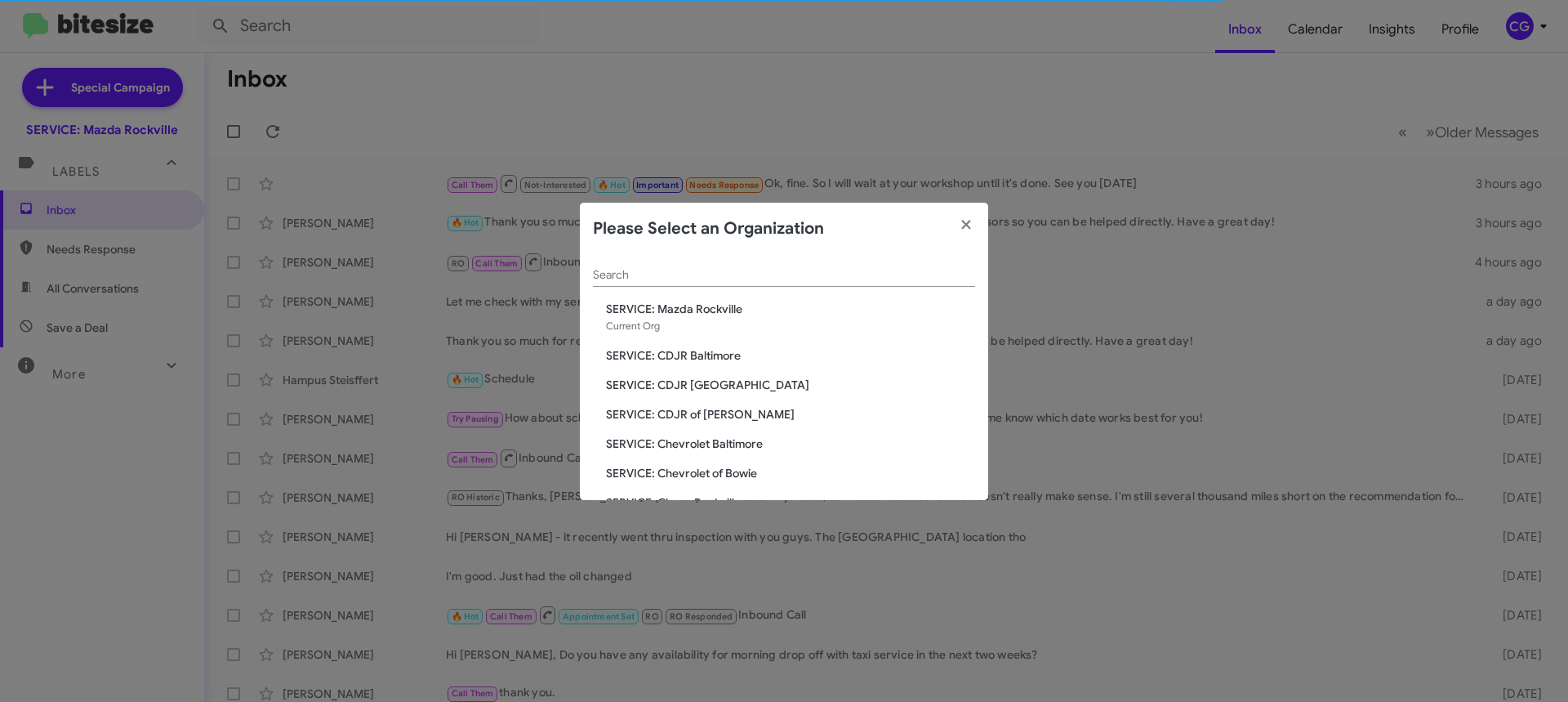
click at [727, 345] on div "Search SERVICE: Mazda Rockville Current Org SERVICE: CDJR Baltimore SERVICE: CD…" at bounding box center [784, 378] width 408 height 245
click at [724, 354] on span "SERVICE: CDJR Baltimore" at bounding box center [790, 355] width 369 height 16
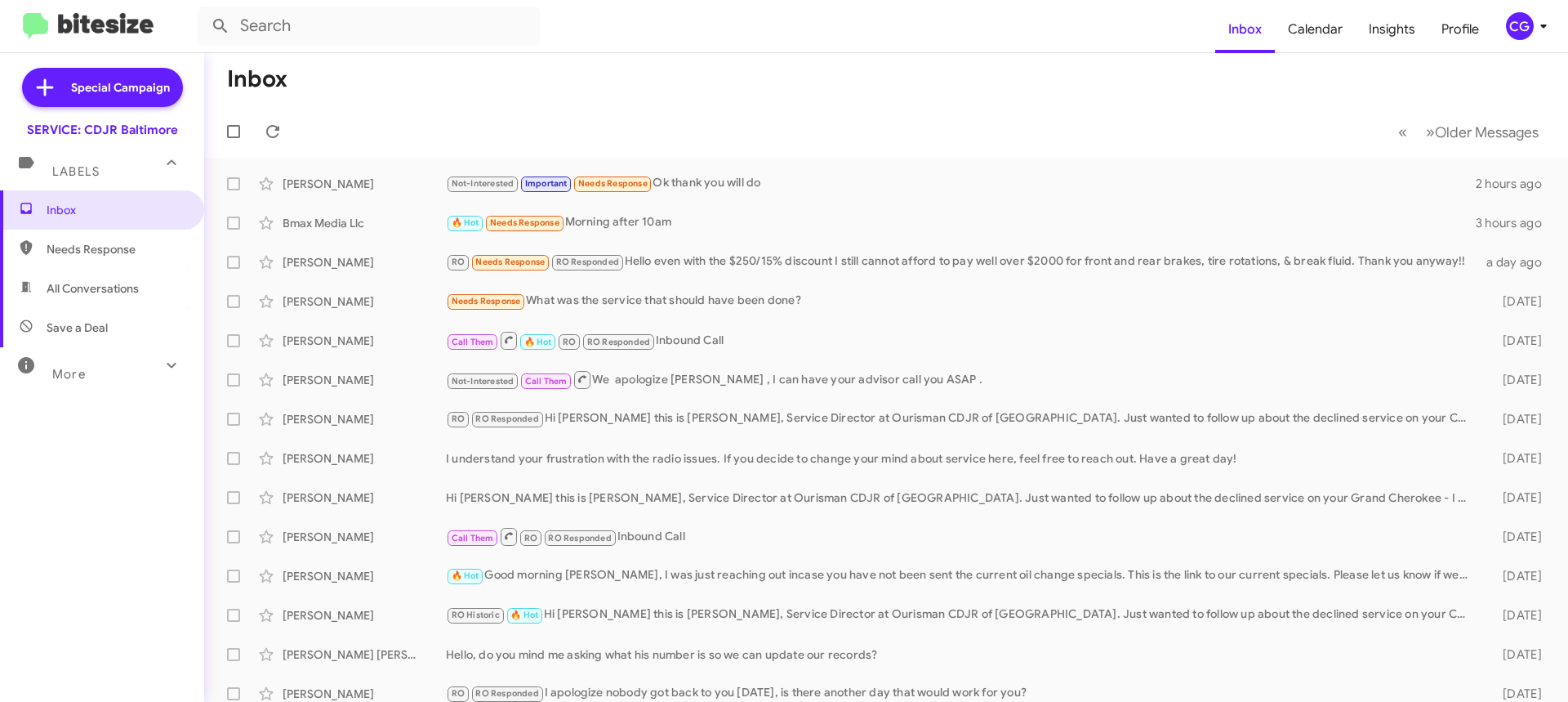
click at [1524, 34] on div "CG" at bounding box center [1520, 26] width 28 height 28
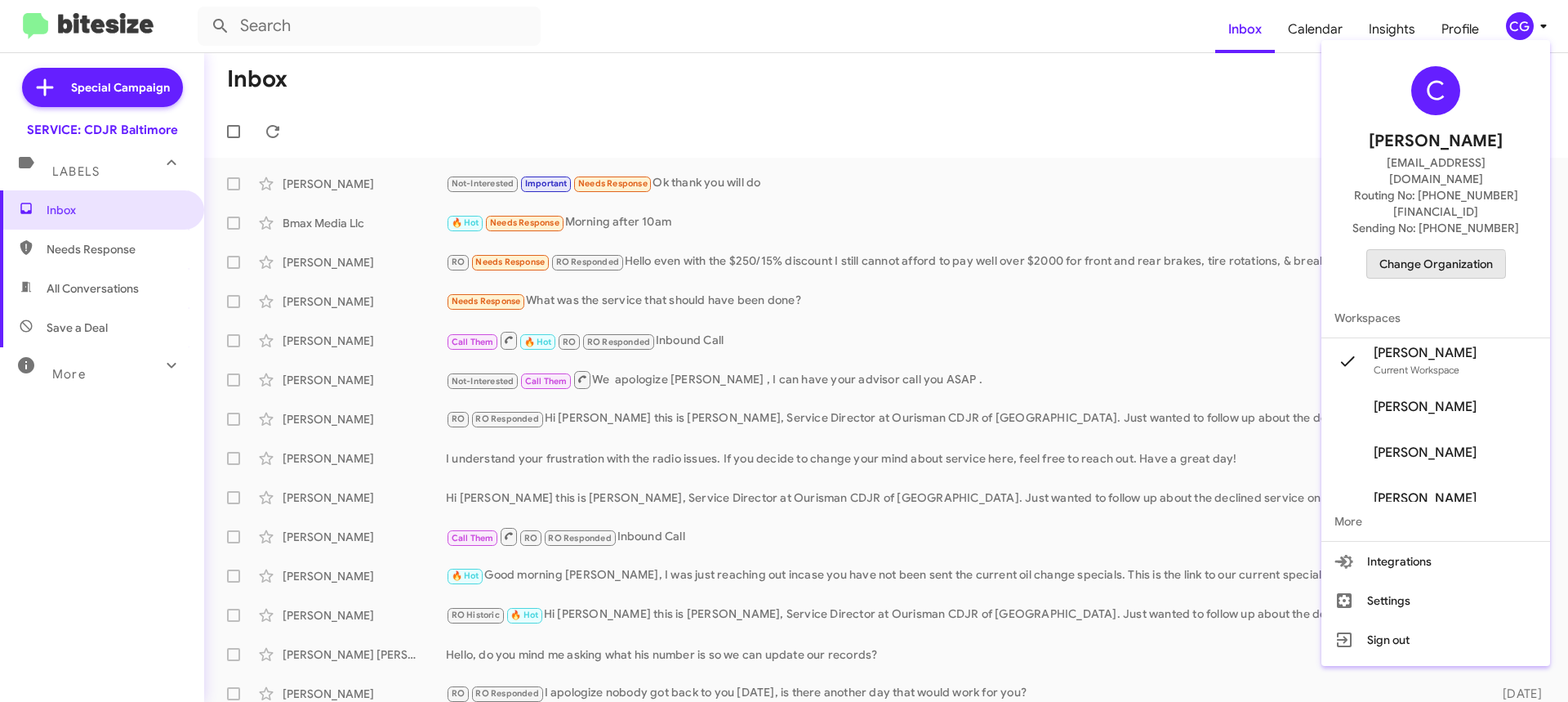
click at [1441, 250] on span "Change Organization" at bounding box center [1436, 263] width 113 height 28
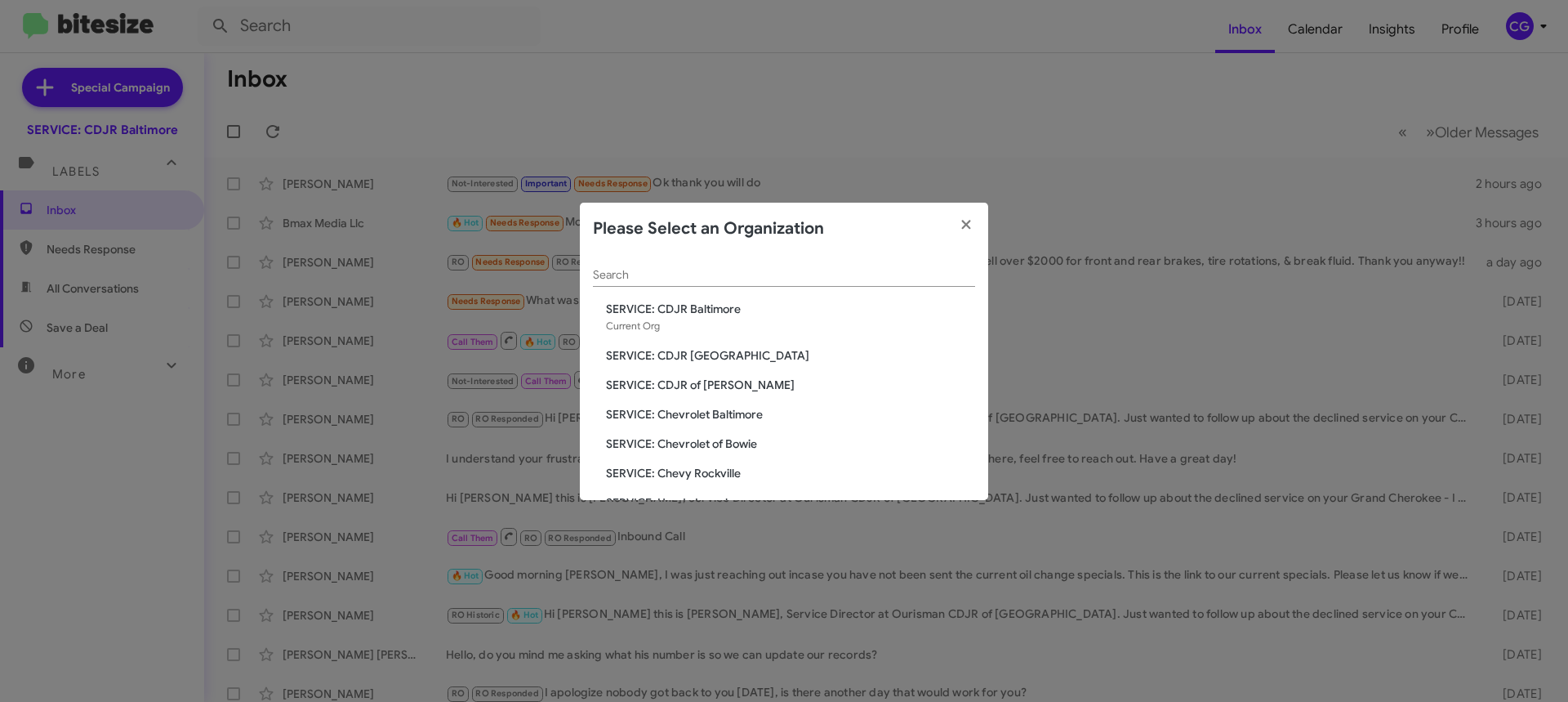
click at [735, 413] on span "SERVICE: Chevrolet Baltimore" at bounding box center [790, 414] width 369 height 16
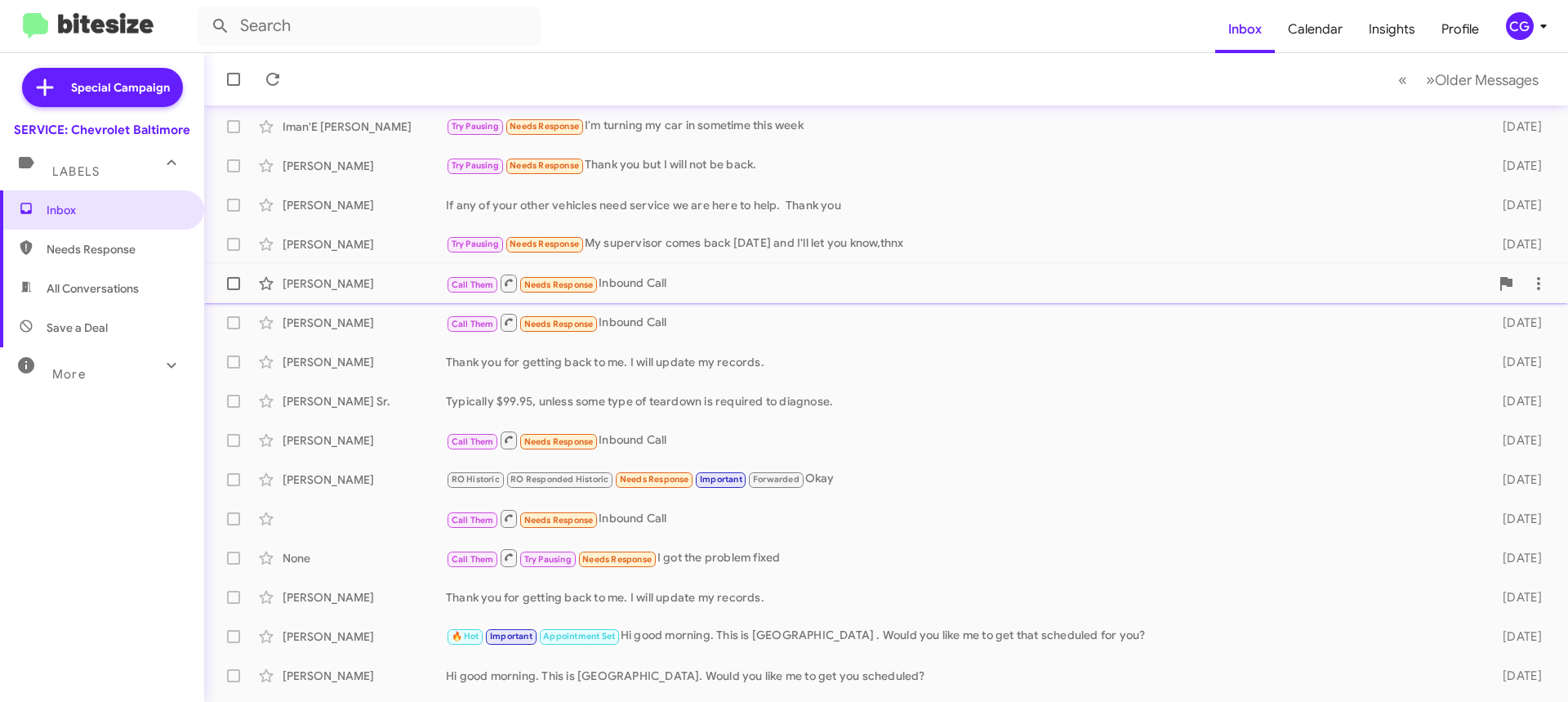
scroll to position [82, 0]
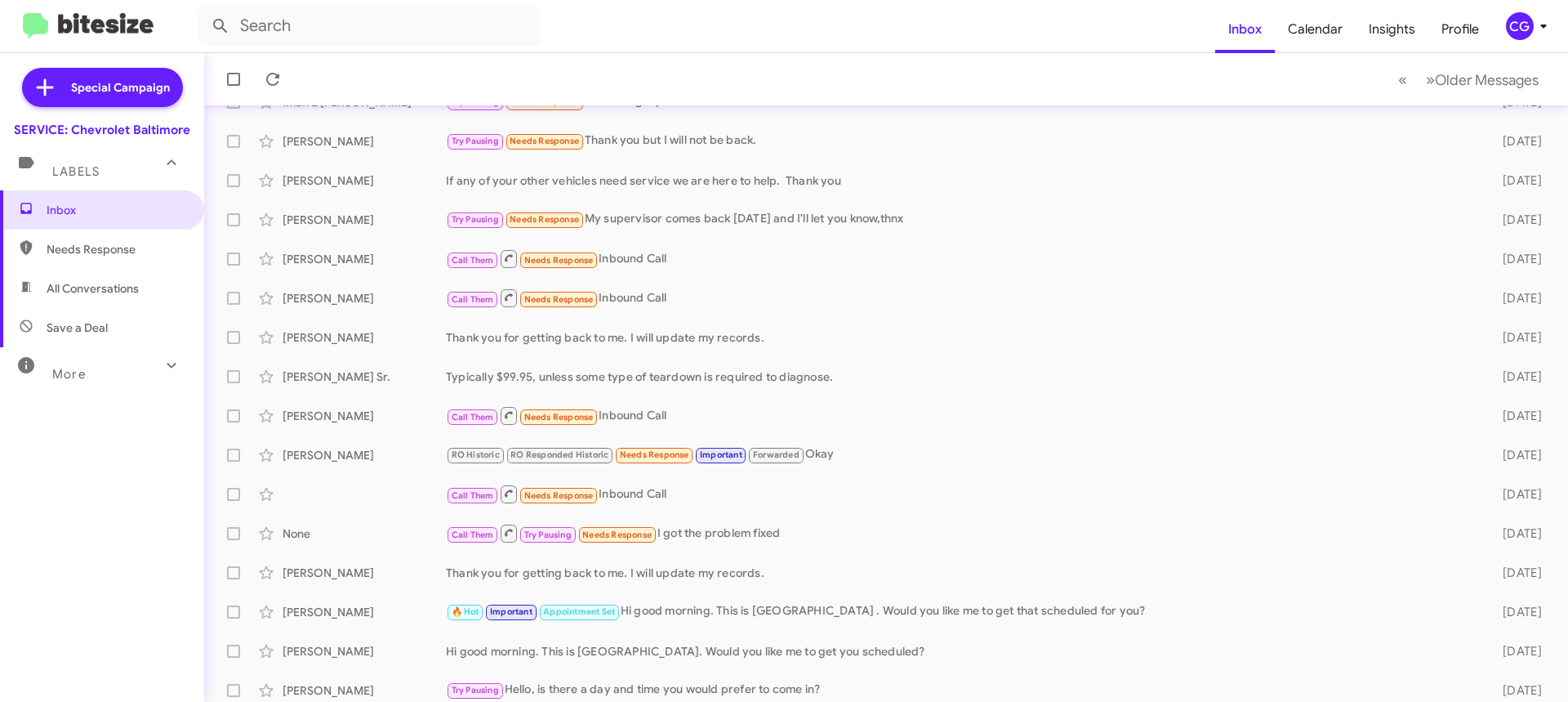
click at [1519, 31] on div "CG" at bounding box center [1520, 26] width 28 height 28
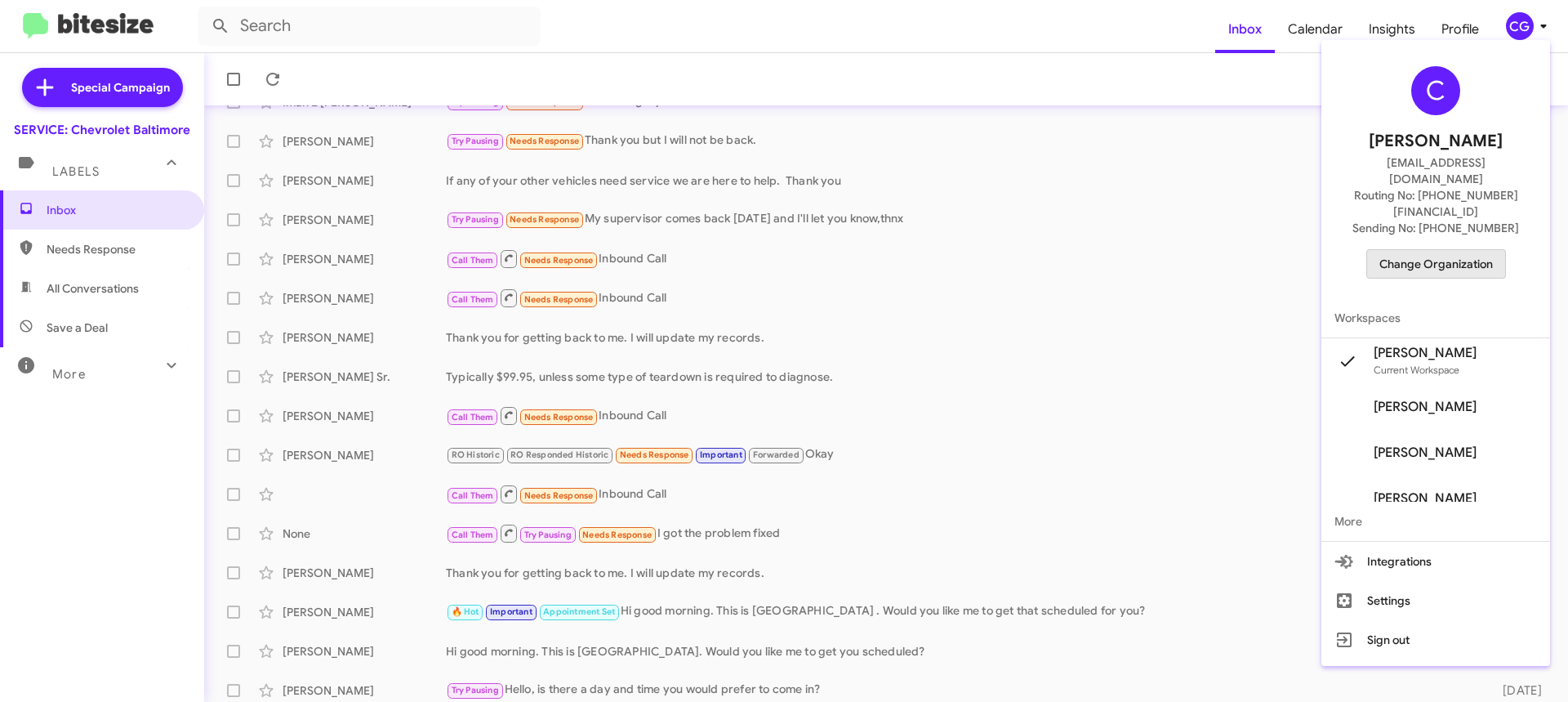
click at [1463, 250] on span "Change Organization" at bounding box center [1436, 263] width 113 height 28
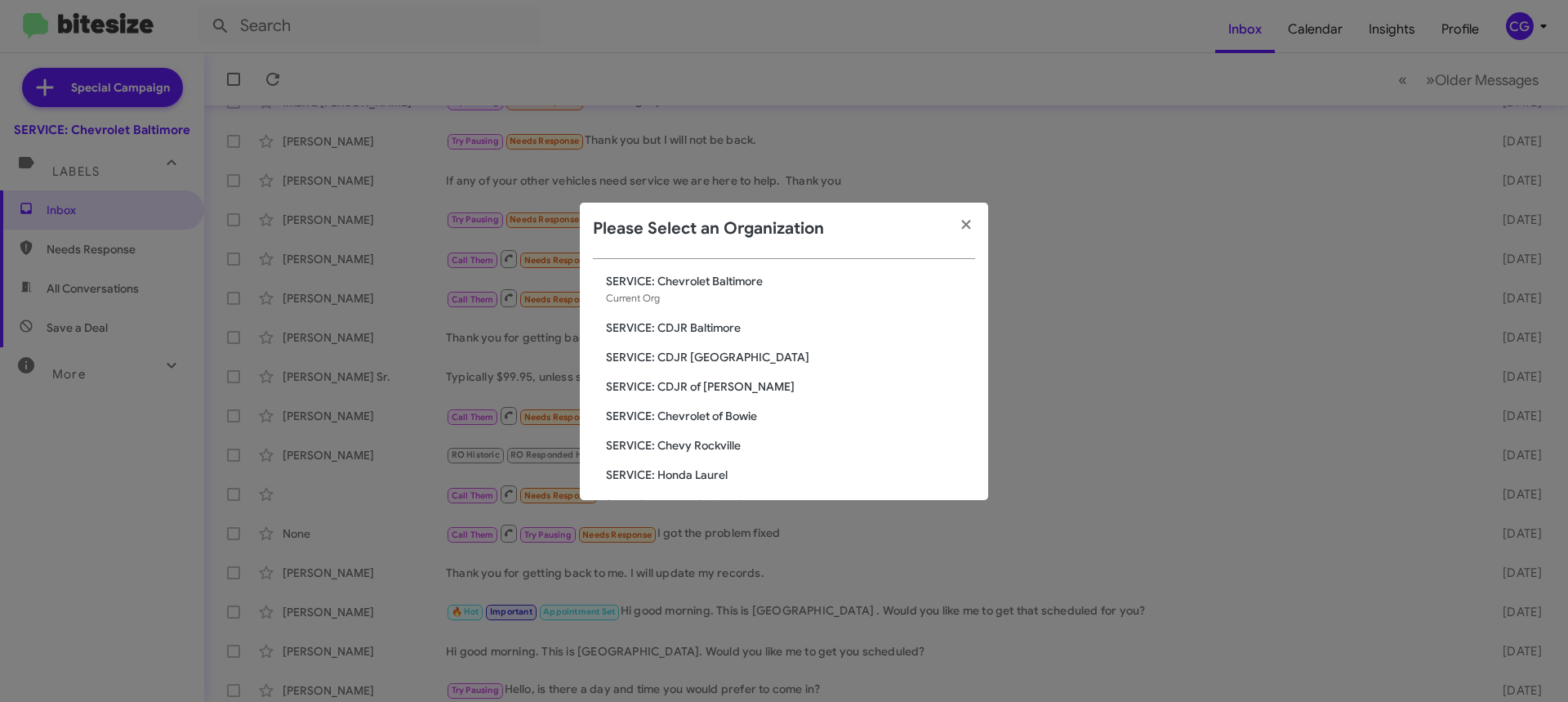
scroll to position [0, 0]
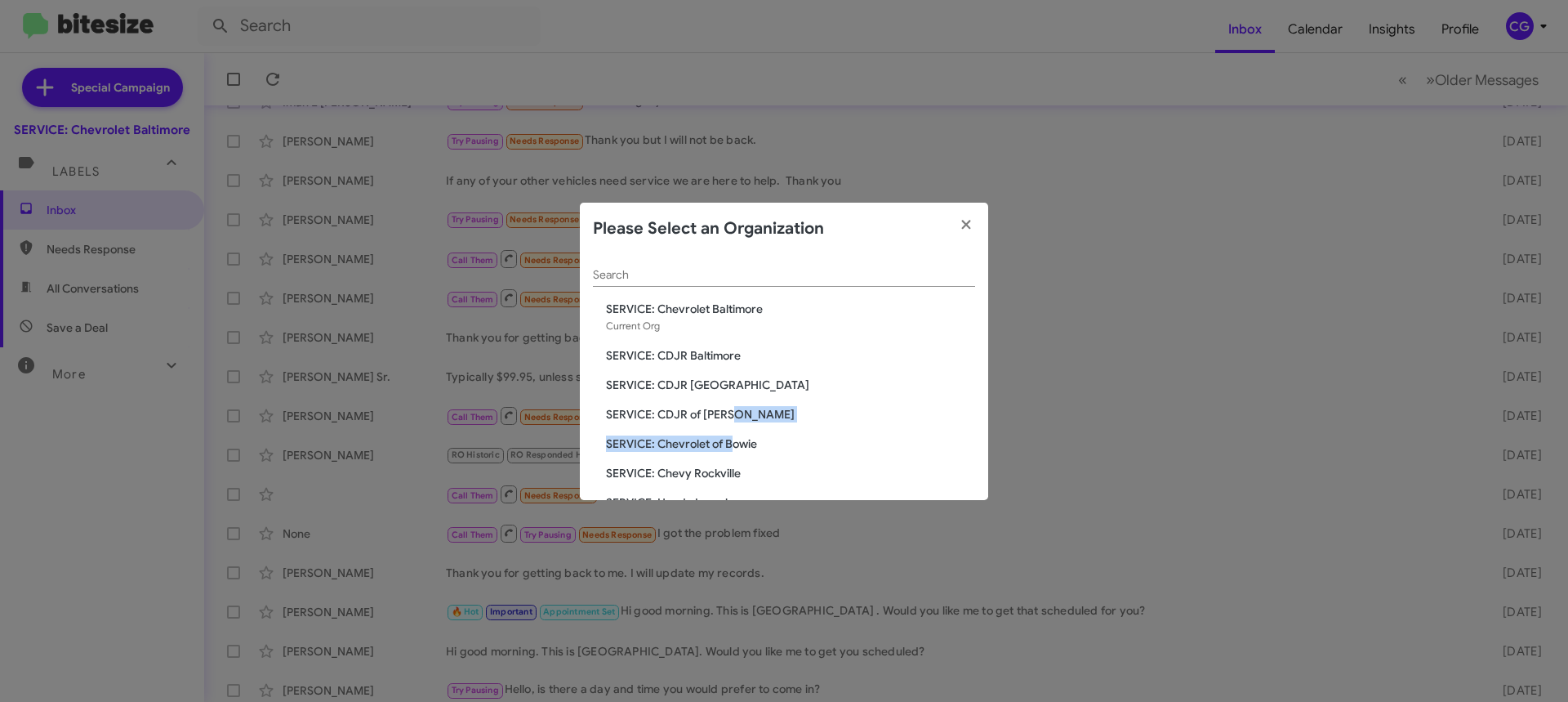
click at [733, 423] on div "Search SERVICE: Chevrolet Baltimore Current Org SERVICE: CDJR Baltimore SERVICE…" at bounding box center [784, 378] width 408 height 245
click at [721, 415] on span "SERVICE: CDJR of [PERSON_NAME]" at bounding box center [790, 414] width 369 height 16
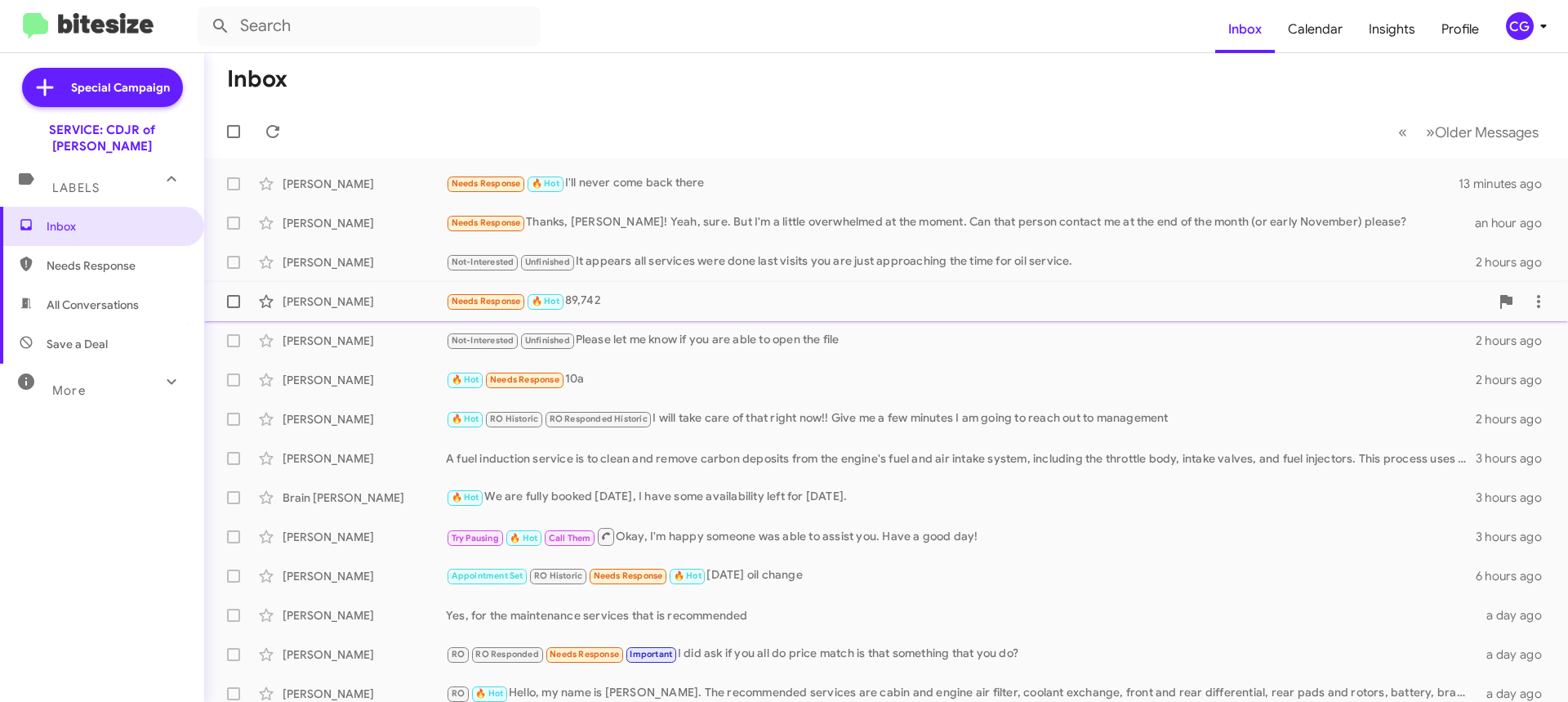
click at [673, 299] on div "Needs Response 🔥 Hot 89,742" at bounding box center [968, 302] width 1044 height 19
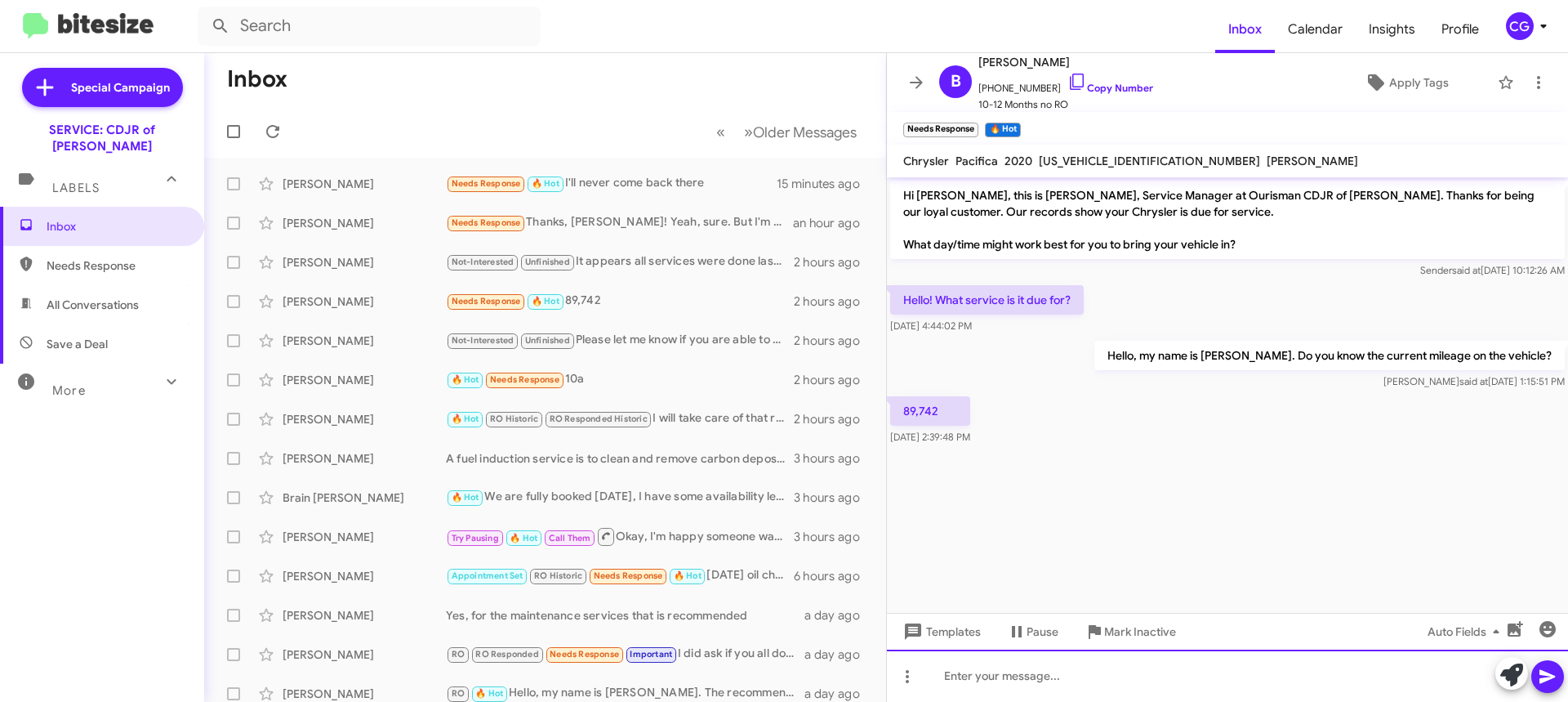
click at [1153, 659] on div at bounding box center [1228, 675] width 681 height 52
click at [944, 680] on div "engine air filter oil can filter 100k the spark plugs are due" at bounding box center [1228, 675] width 681 height 52
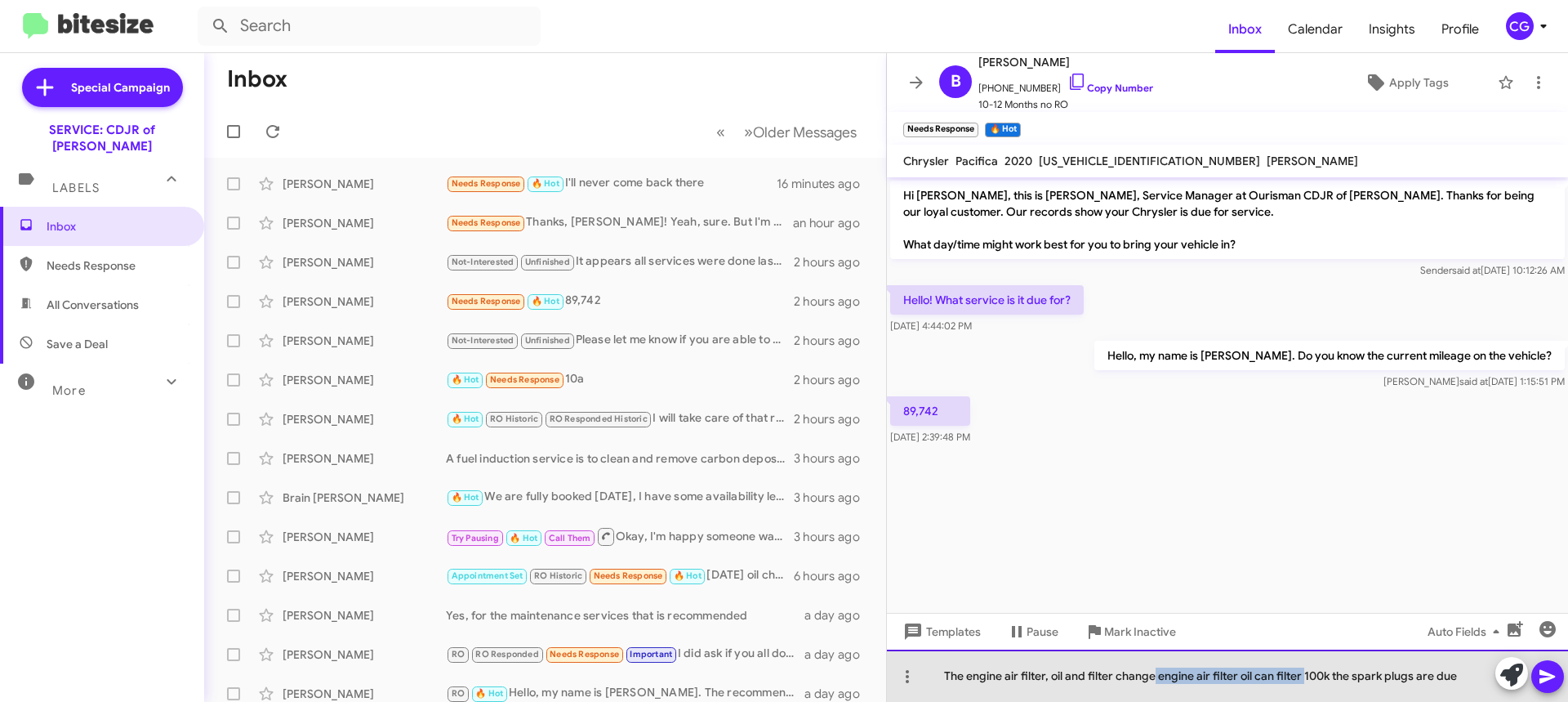
drag, startPoint x: 1155, startPoint y: 676, endPoint x: 1304, endPoint y: 693, distance: 150.0
click at [1304, 693] on div "The engine air filter, oil and filter change engine air filter oil can filter 1…" at bounding box center [1228, 675] width 681 height 52
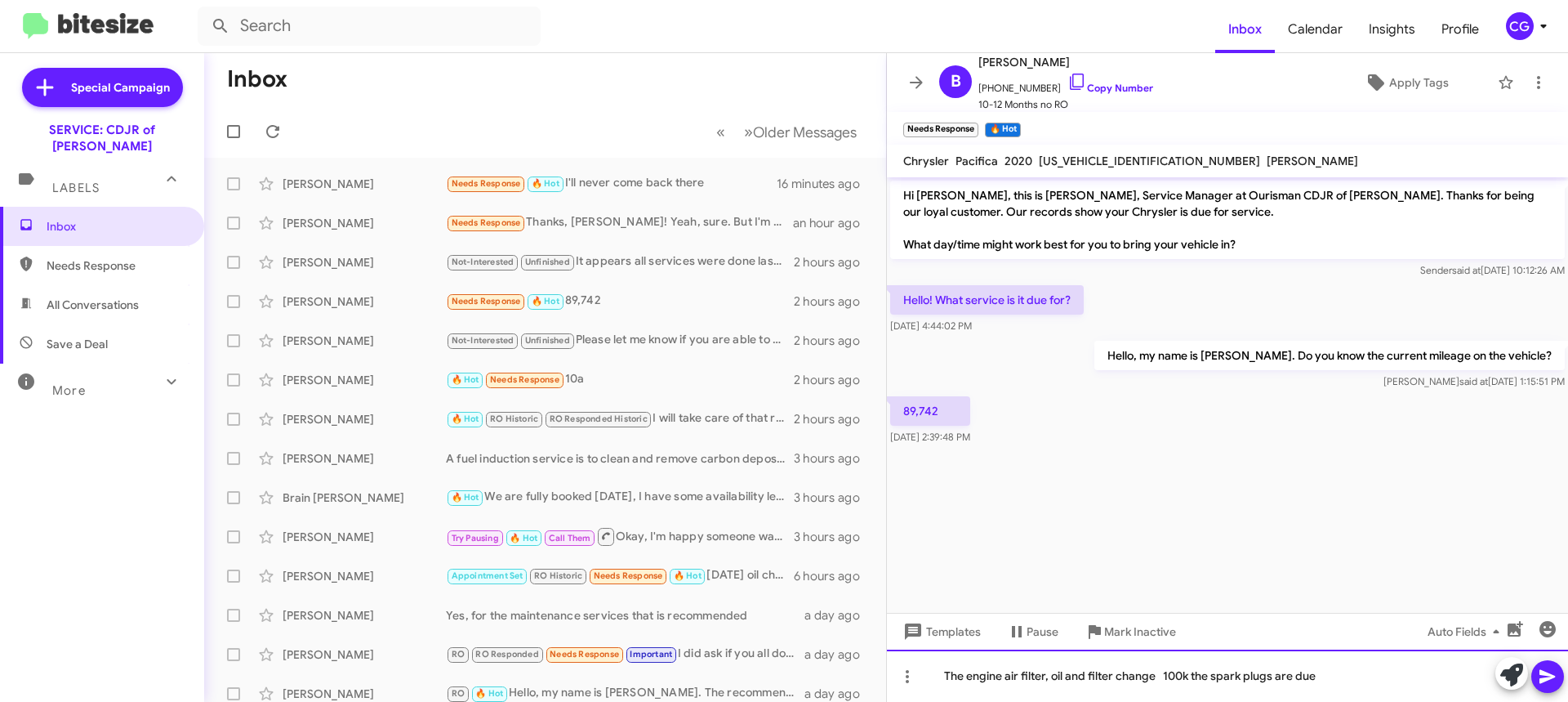
click at [1051, 685] on div "The engine air filter, oil and filter change 100k the spark plugs are due" at bounding box center [1228, 675] width 681 height 52
click at [1173, 675] on div "The engine air filter, and oil and filter change 100k the spark plugs are due" at bounding box center [1228, 675] width 681 height 52
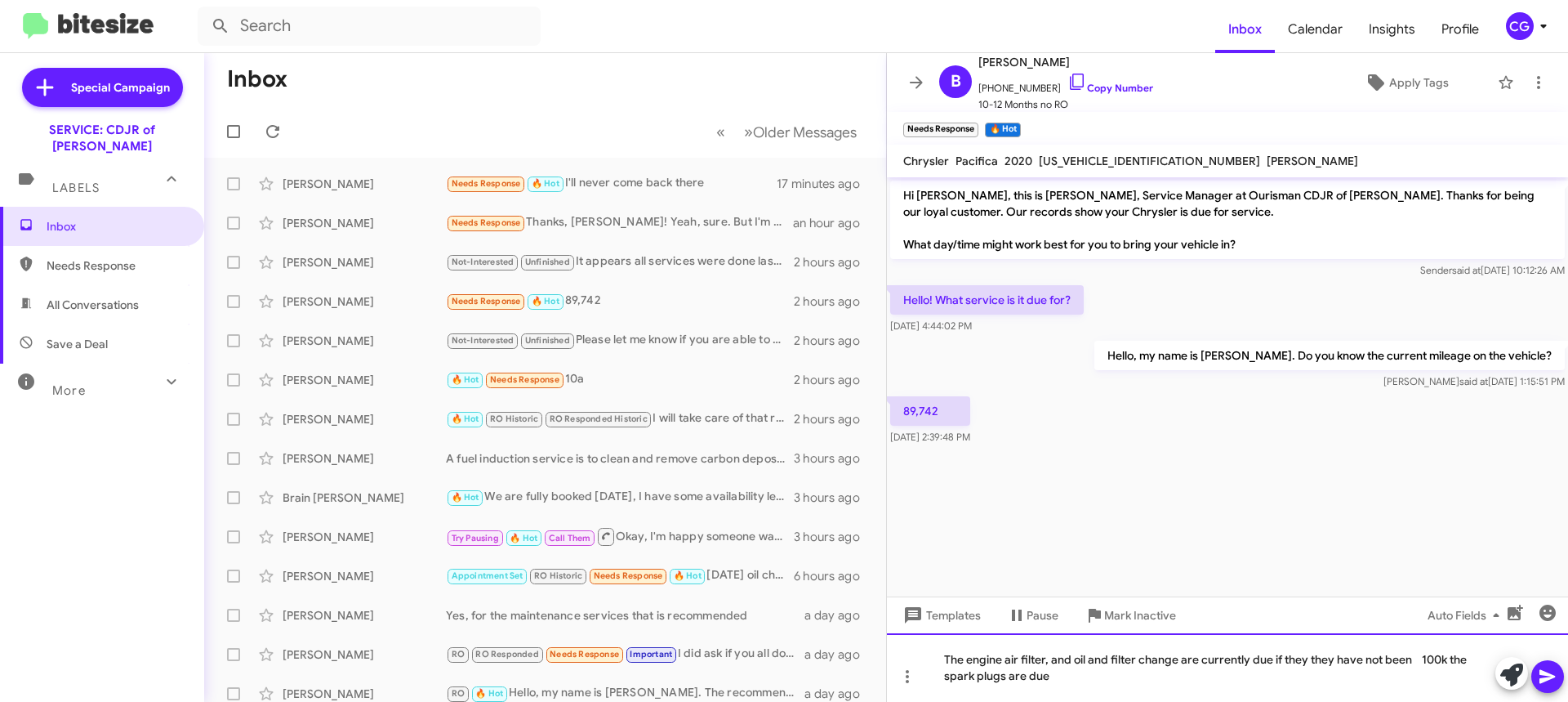
click at [1408, 658] on div "The engine air filter, and oil and filter change are currently due if they they…" at bounding box center [1228, 668] width 681 height 68
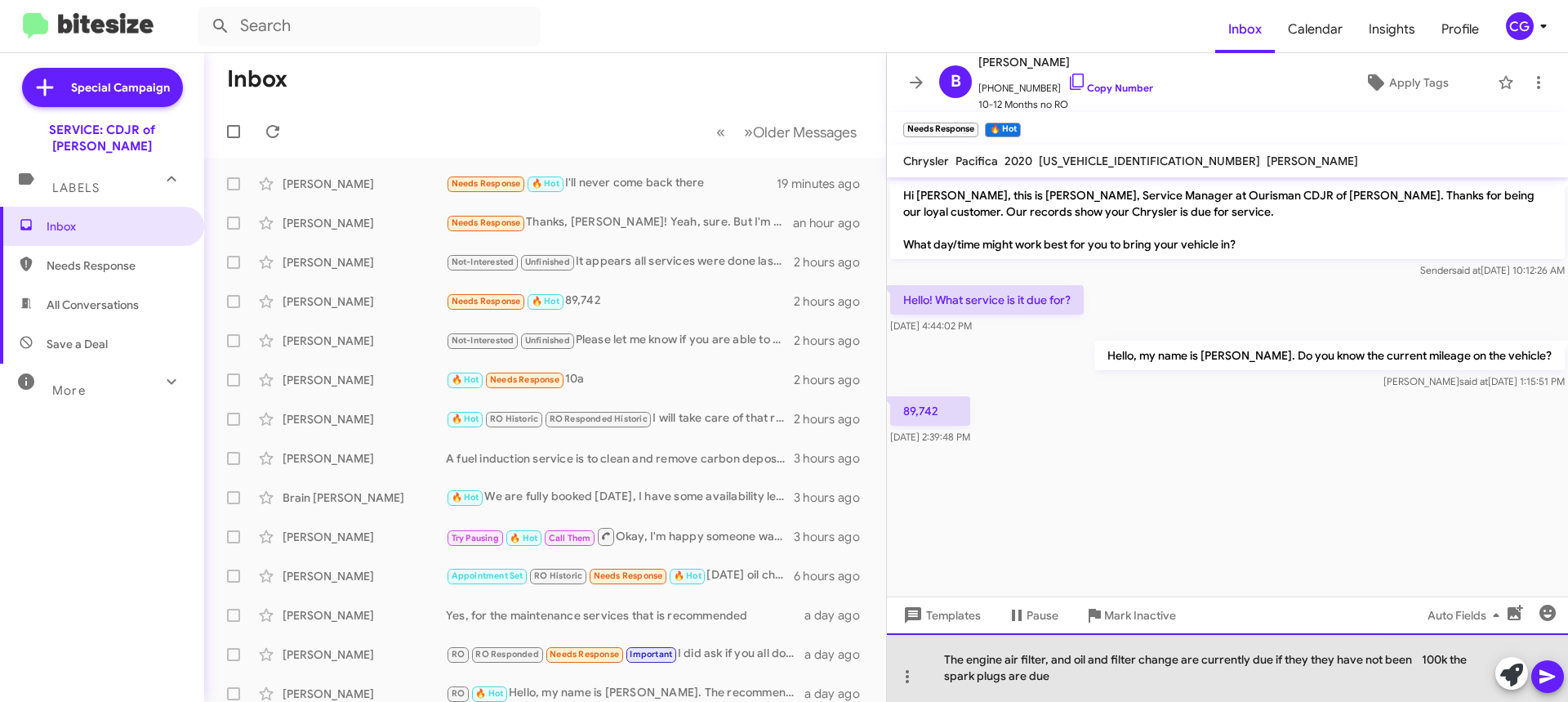
drag, startPoint x: 1164, startPoint y: 689, endPoint x: 1422, endPoint y: 663, distance: 259.3
click at [1422, 663] on div "The engine air filter, and oil and filter change are currently due if they they…" at bounding box center [1228, 668] width 681 height 68
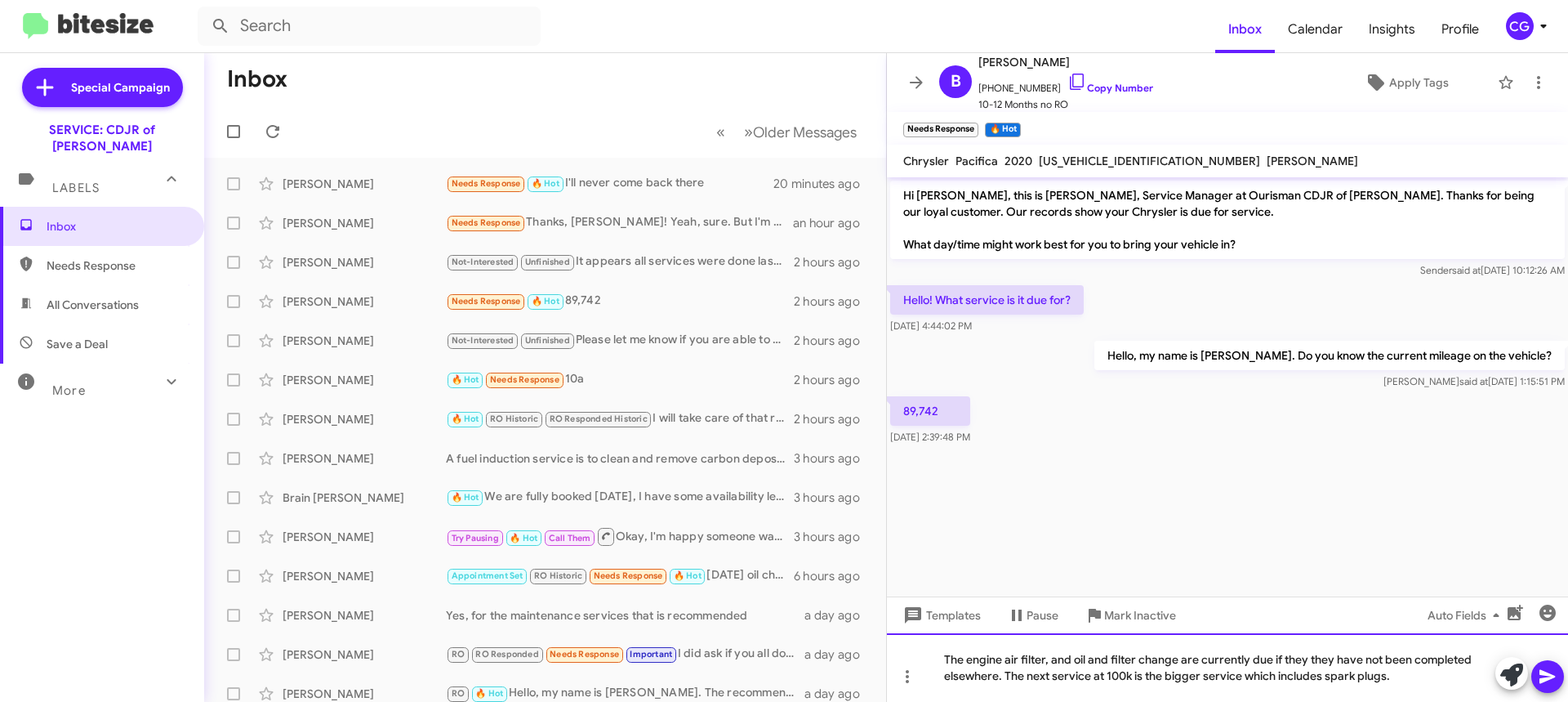
click at [1053, 671] on div "The engine air filter, and oil and filter change are currently due if they they…" at bounding box center [1228, 668] width 681 height 68
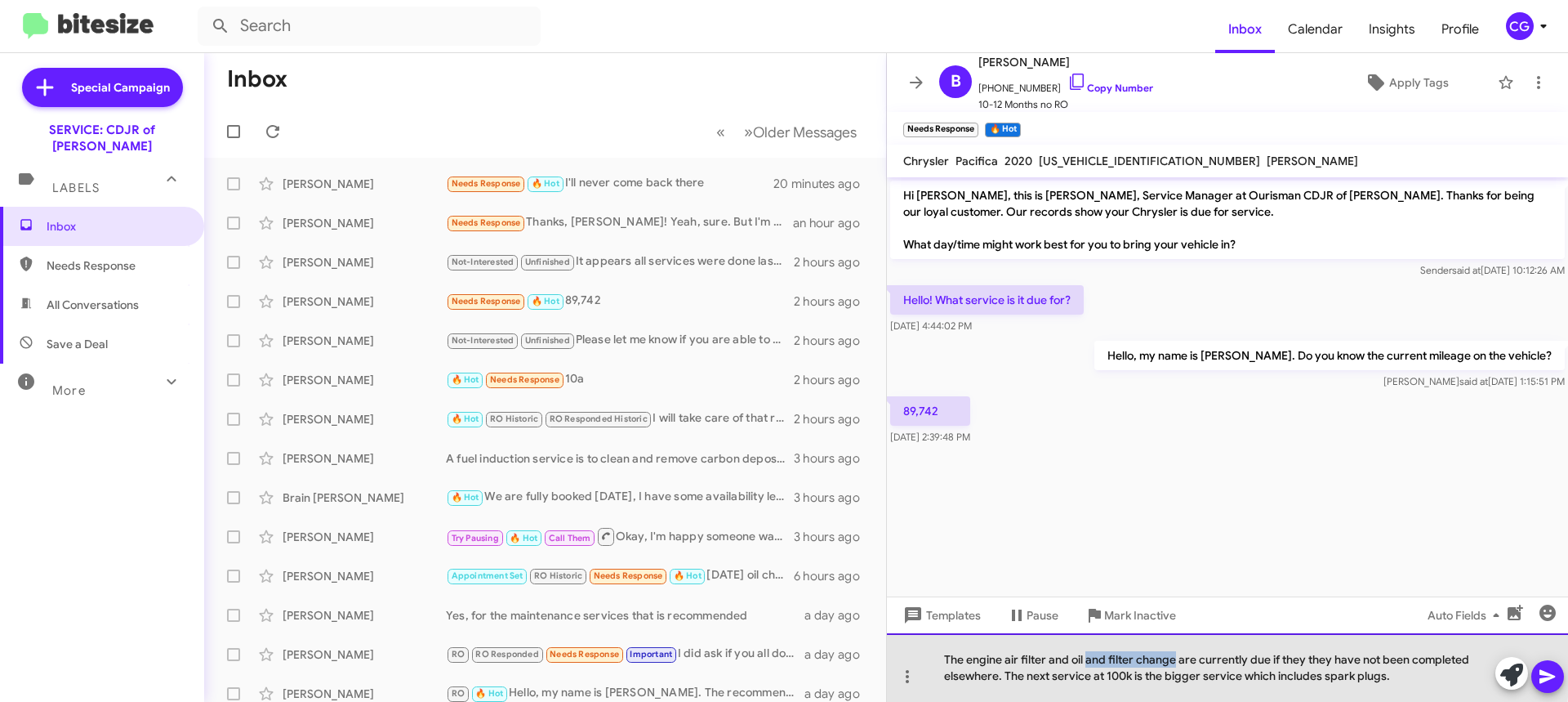
drag, startPoint x: 1088, startPoint y: 659, endPoint x: 1174, endPoint y: 664, distance: 86.1
click at [1174, 664] on div "The engine air filter and oil and filter change are currently due if they they …" at bounding box center [1228, 668] width 681 height 68
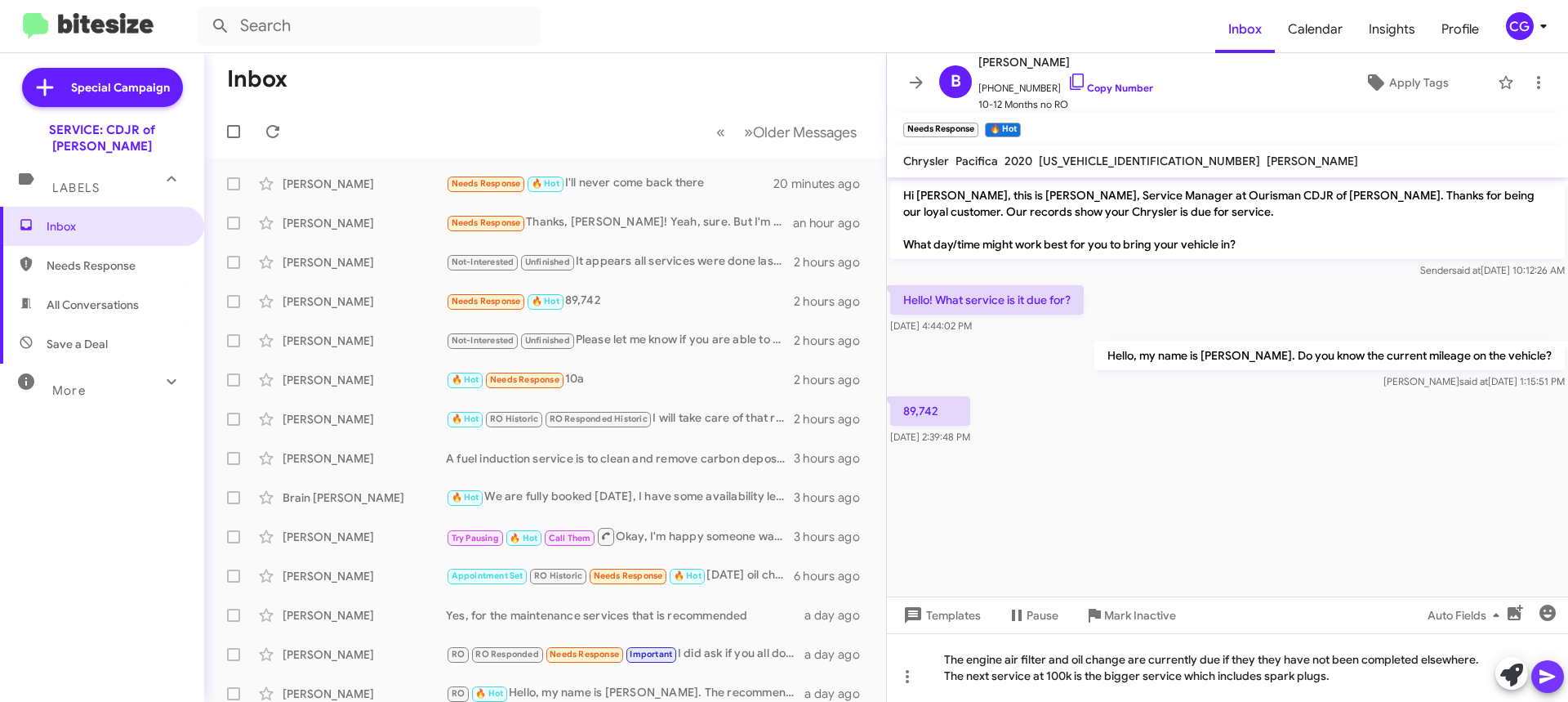
click at [1558, 670] on button at bounding box center [1548, 676] width 32 height 32
